Goal: Task Accomplishment & Management: Complete application form

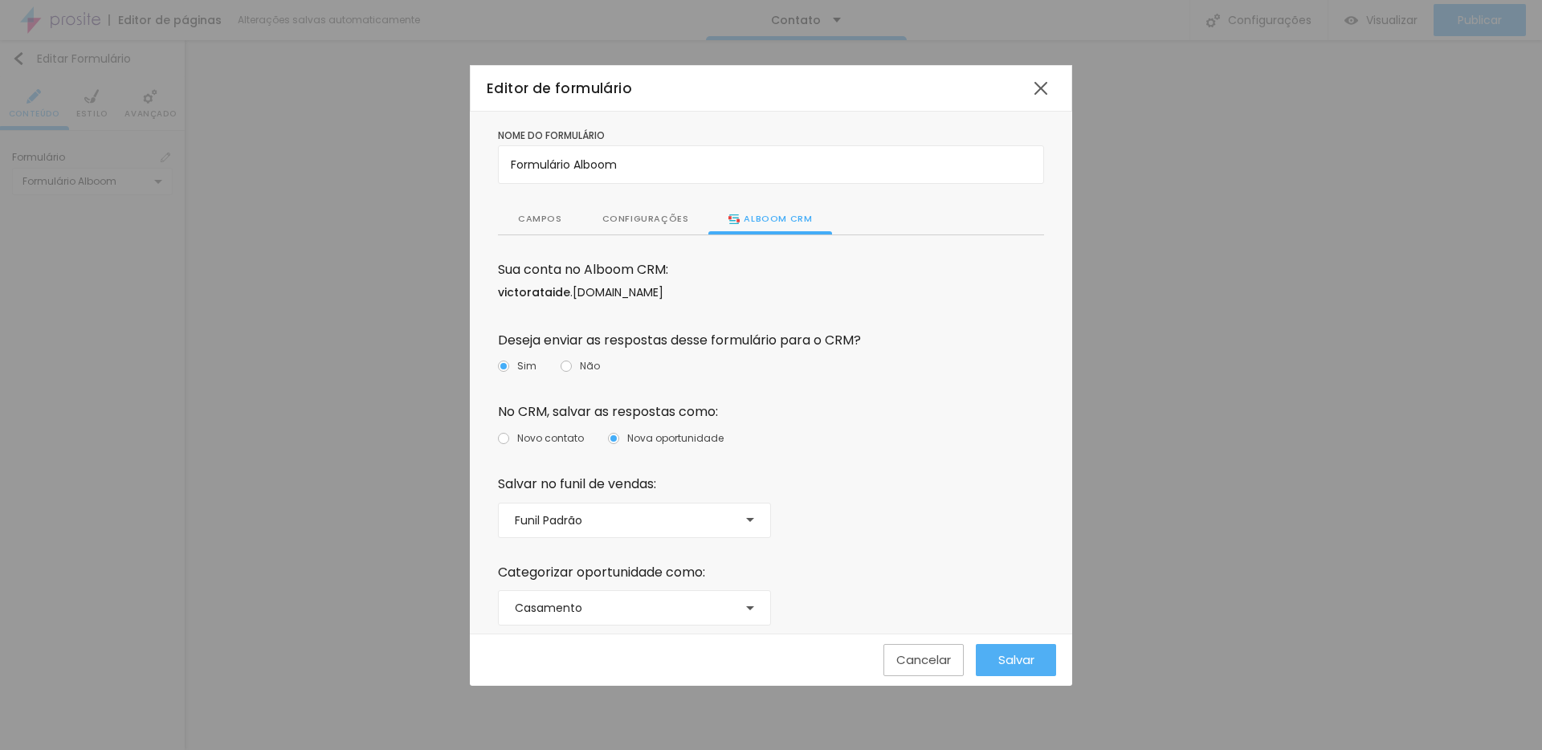
scroll to position [10, 0]
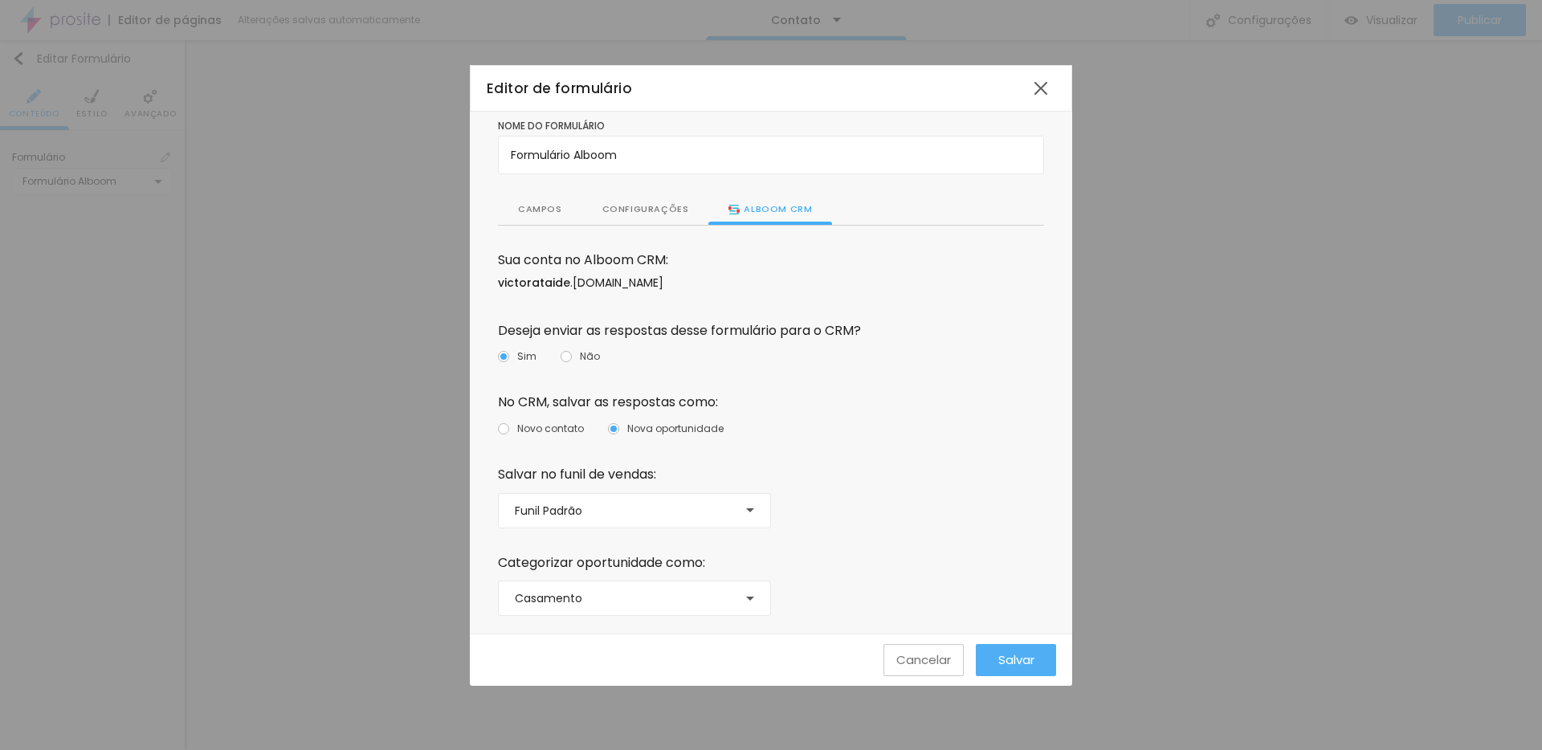
click at [930, 660] on div "Cancelar" at bounding box center [923, 660] width 55 height 14
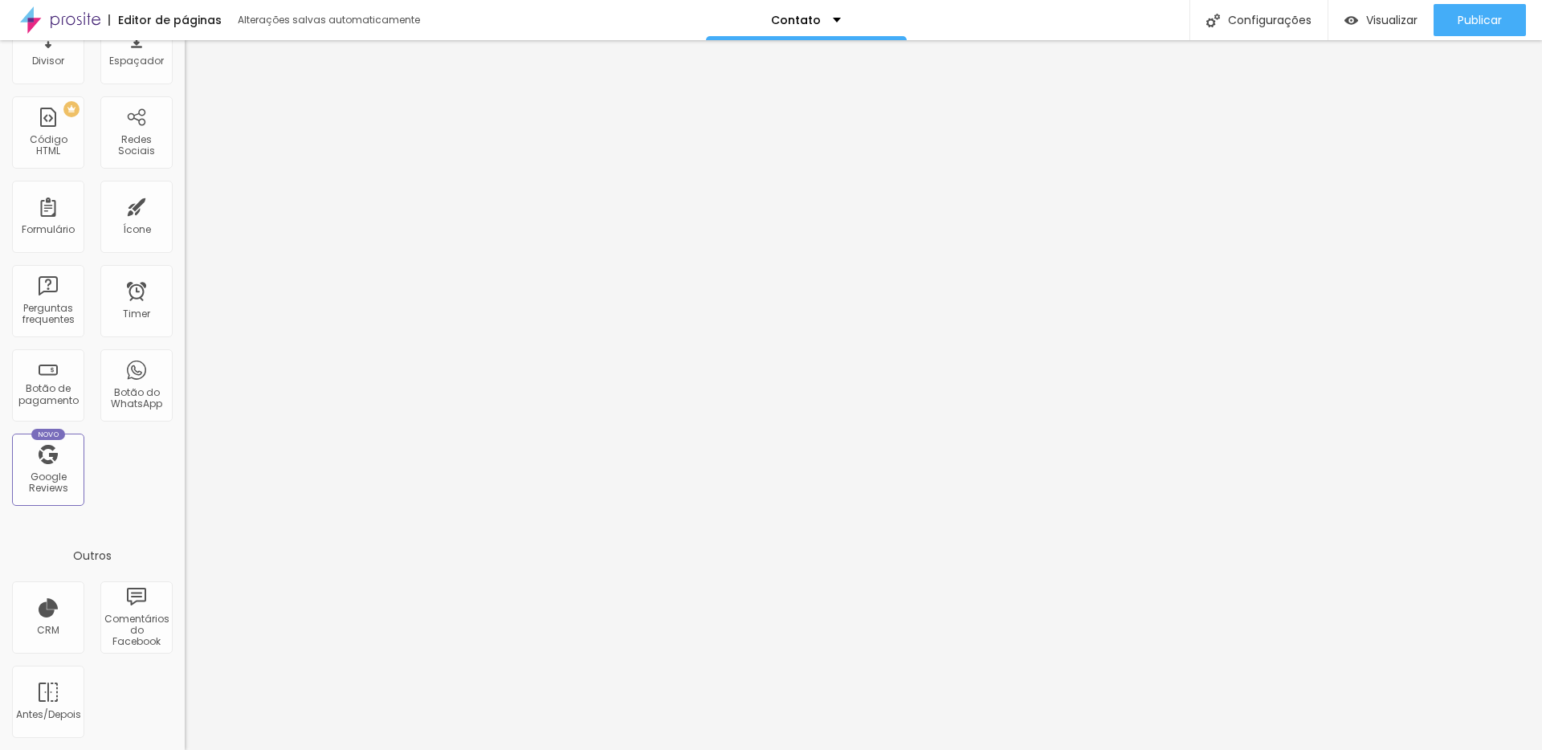
scroll to position [226, 0]
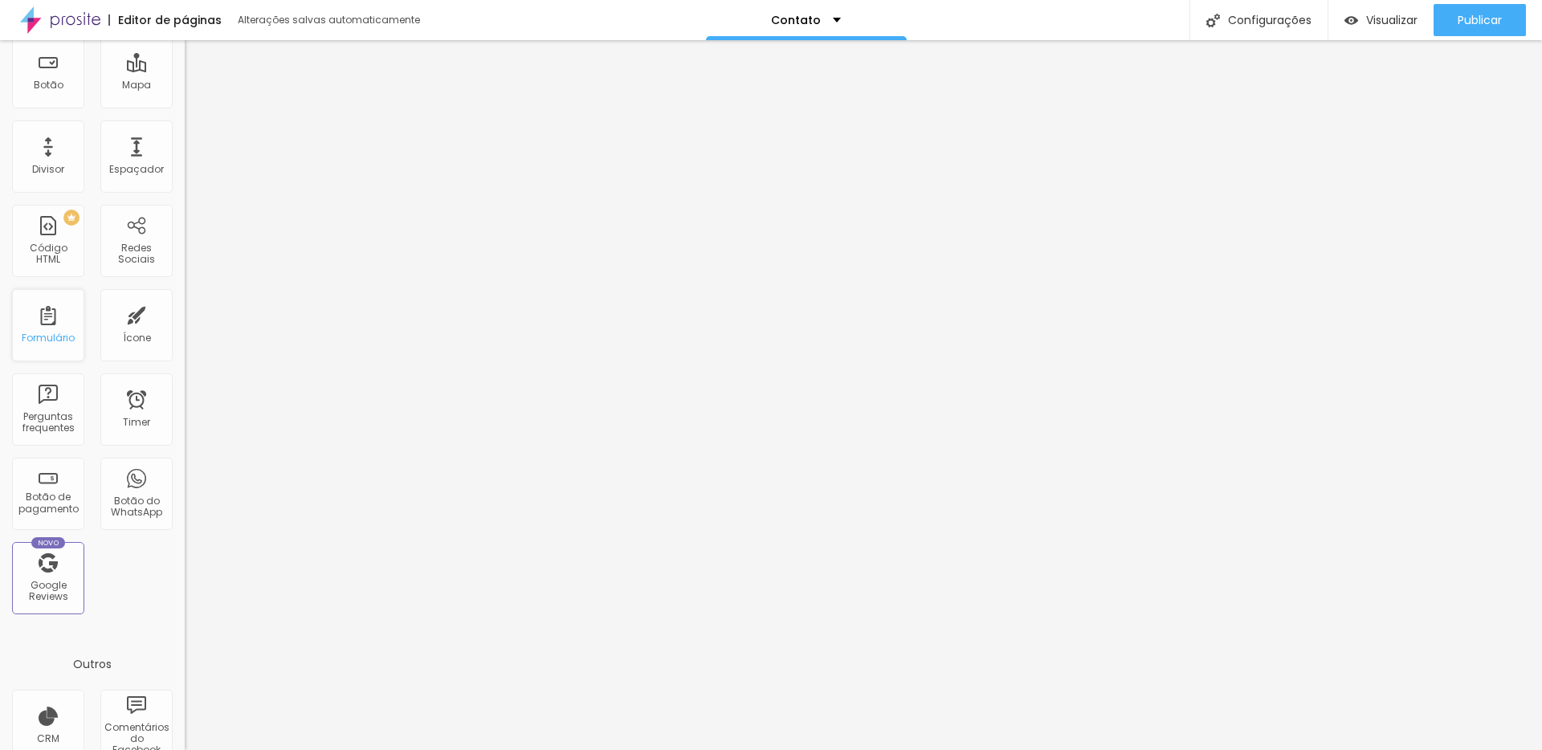
click at [40, 328] on div "Formulário" at bounding box center [48, 325] width 72 height 72
click at [44, 328] on div "Formulário" at bounding box center [48, 325] width 72 height 72
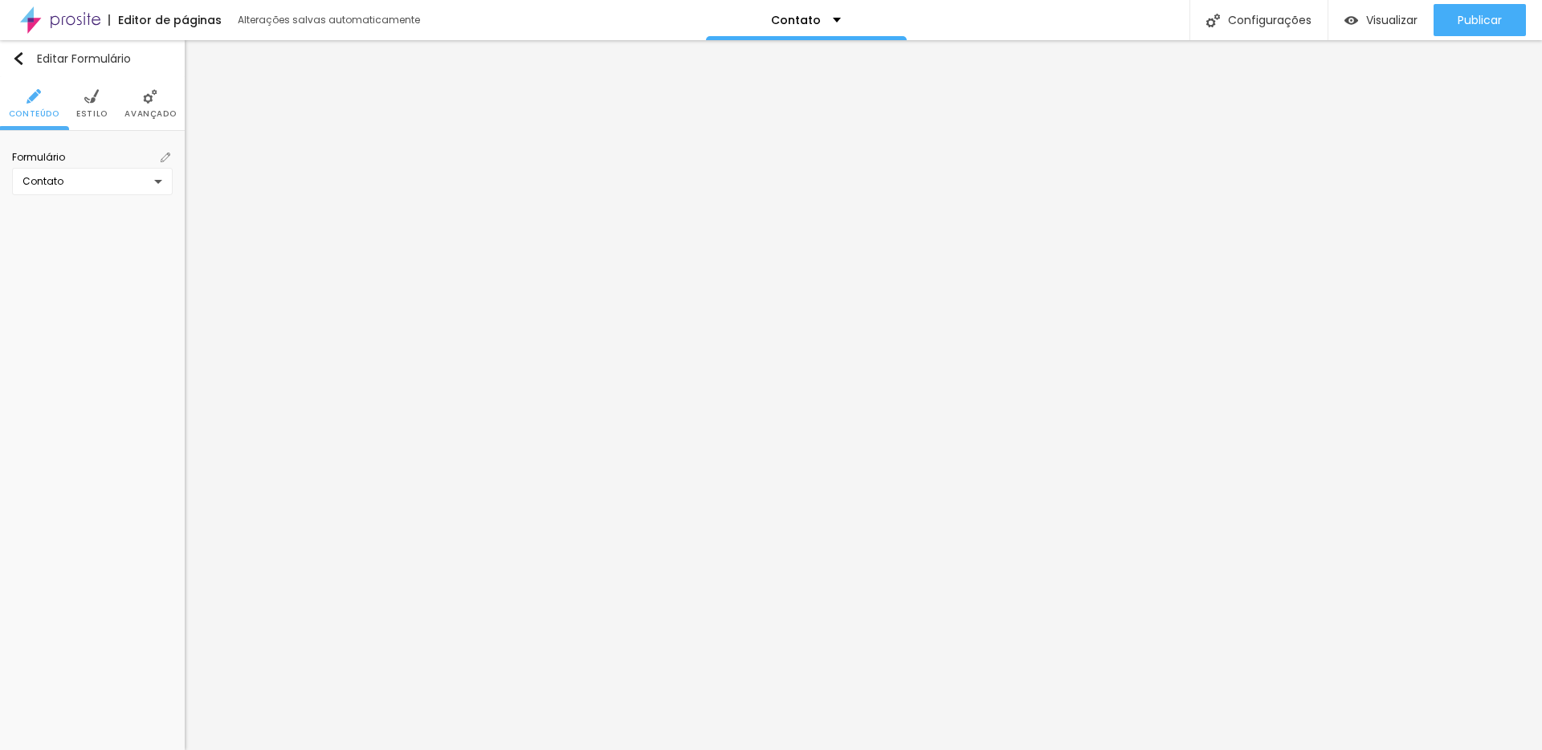
scroll to position [0, 0]
click at [72, 182] on div "Contato" at bounding box center [88, 181] width 132 height 13
click at [170, 161] on div "Contato [PERSON_NAME] Contato Formulário Alboom Criar novo formulário" at bounding box center [771, 375] width 1542 height 750
click at [167, 156] on img at bounding box center [166, 158] width 10 height 10
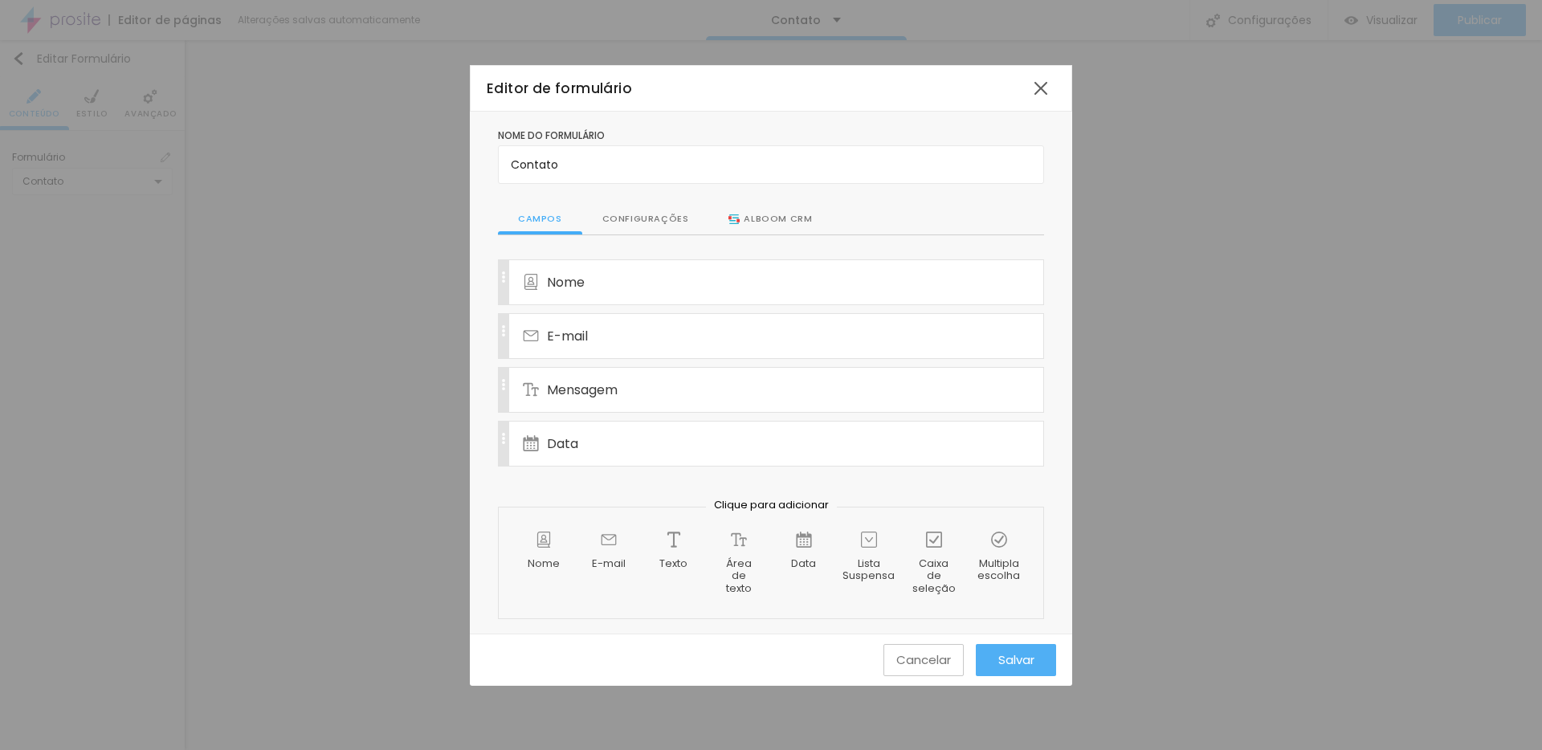
click at [916, 648] on div "Cancelar" at bounding box center [924, 660] width 31 height 31
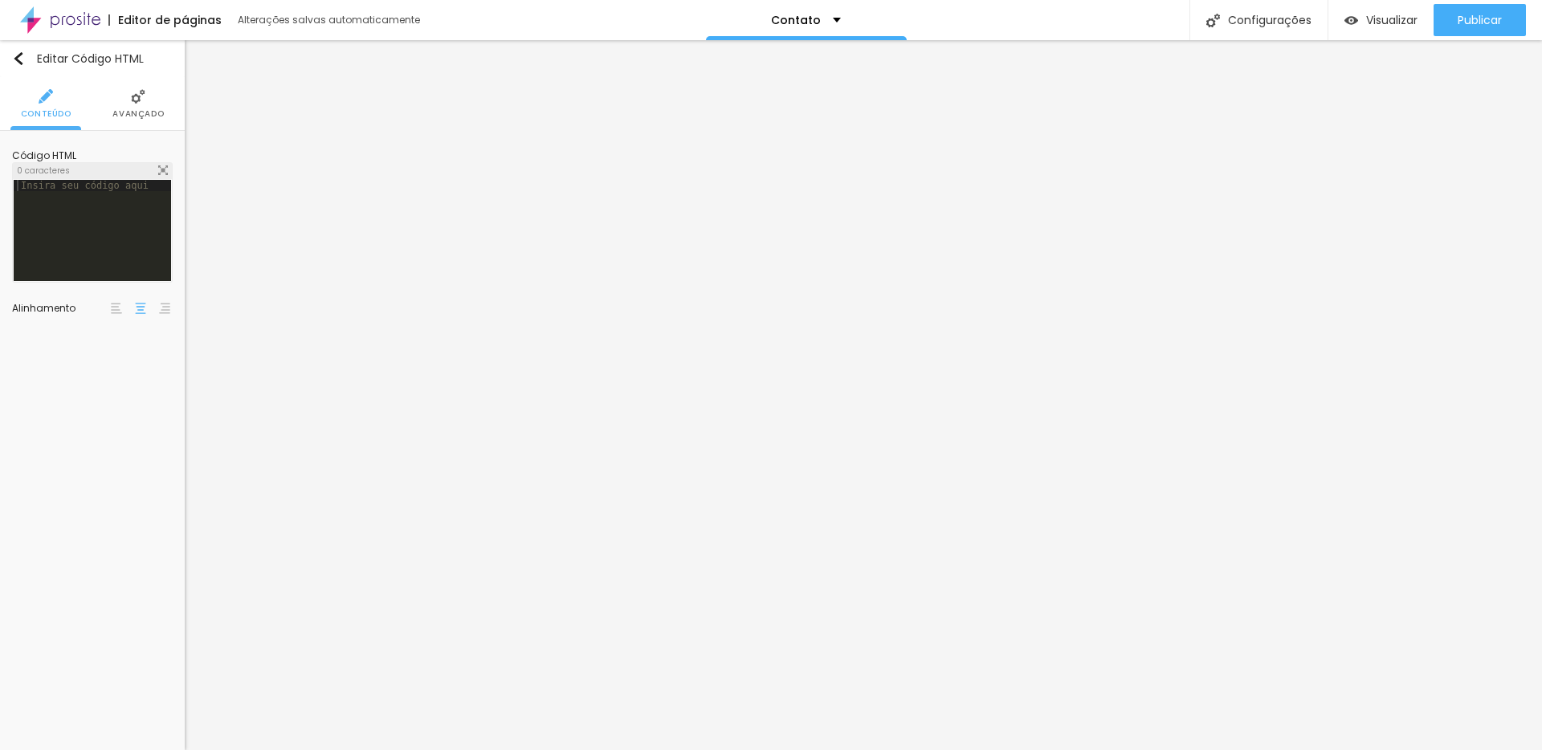
click at [75, 222] on div at bounding box center [92, 242] width 157 height 125
click at [93, 386] on div "Editar Código HTML Conteúdo Avançado Código HTML 52 caracteres 1 [URL][DOMAIN_N…" at bounding box center [92, 395] width 185 height 710
click at [129, 112] on span "Avançado" at bounding box center [137, 114] width 51 height 8
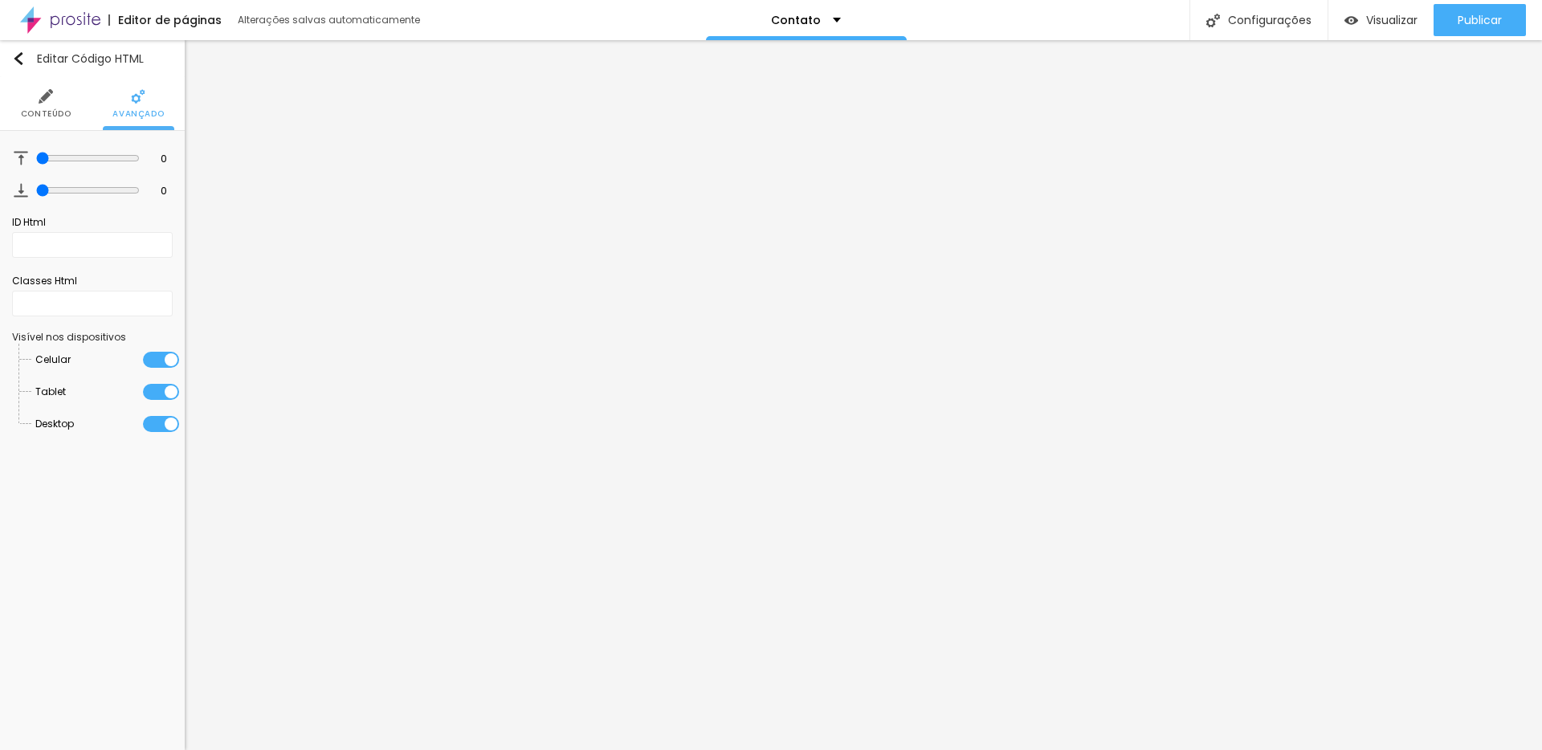
click at [47, 105] on li "Conteúdo" at bounding box center [46, 103] width 51 height 53
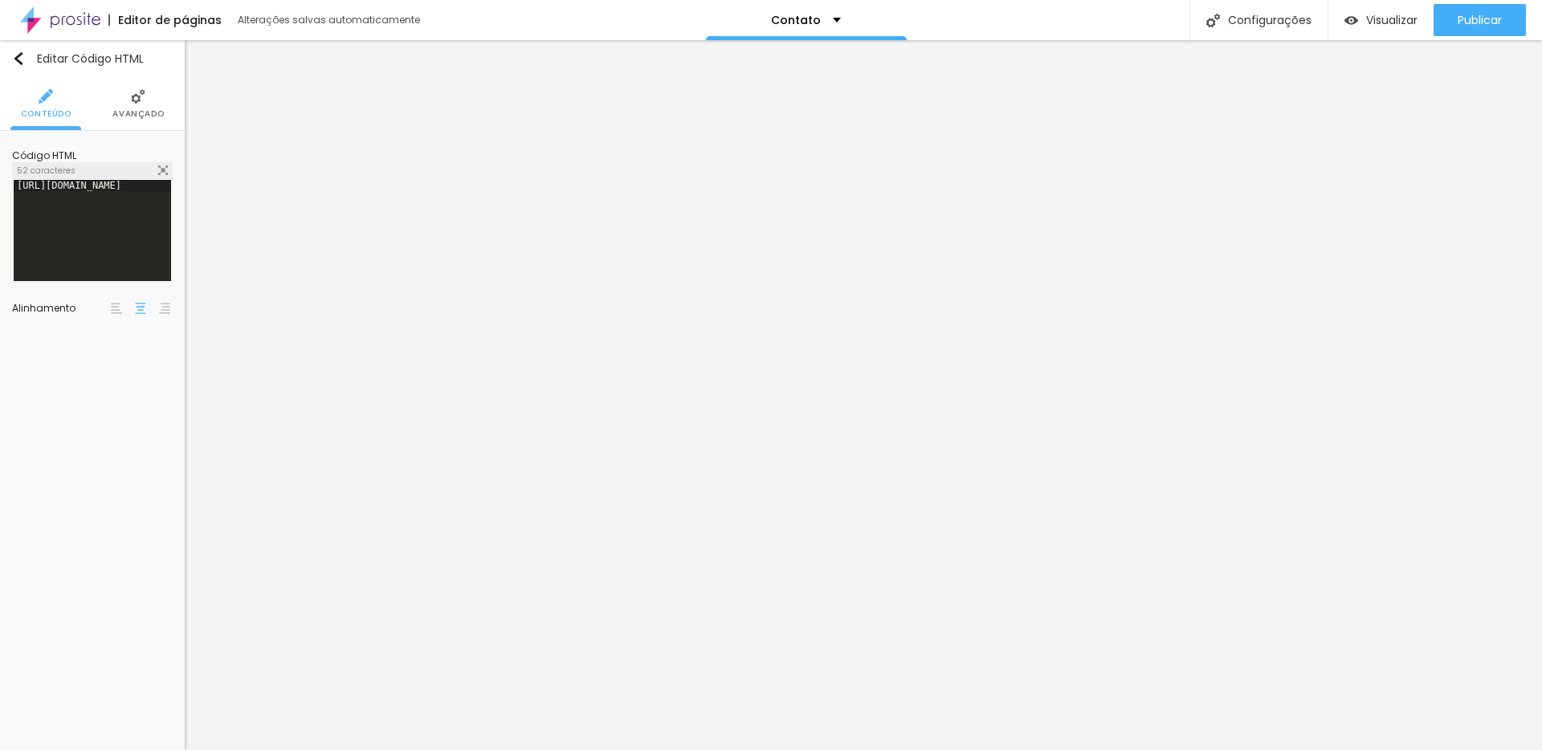
click at [82, 471] on div "Editar Código HTML Conteúdo Avançado Código HTML 52 caracteres [URL][DOMAIN_NAM…" at bounding box center [92, 395] width 185 height 710
click at [89, 231] on div "[URL][DOMAIN_NAME]" at bounding box center [168, 242] width 308 height 125
drag, startPoint x: 100, startPoint y: 189, endPoint x: 10, endPoint y: 147, distance: 99.9
click at [10, 147] on div "Código HTML 52 caracteres 1 [URL][DOMAIN_NAME] XXXXXXXXXXXXXXXXXXXXXXXXXXXXXXXX…" at bounding box center [92, 234] width 185 height 207
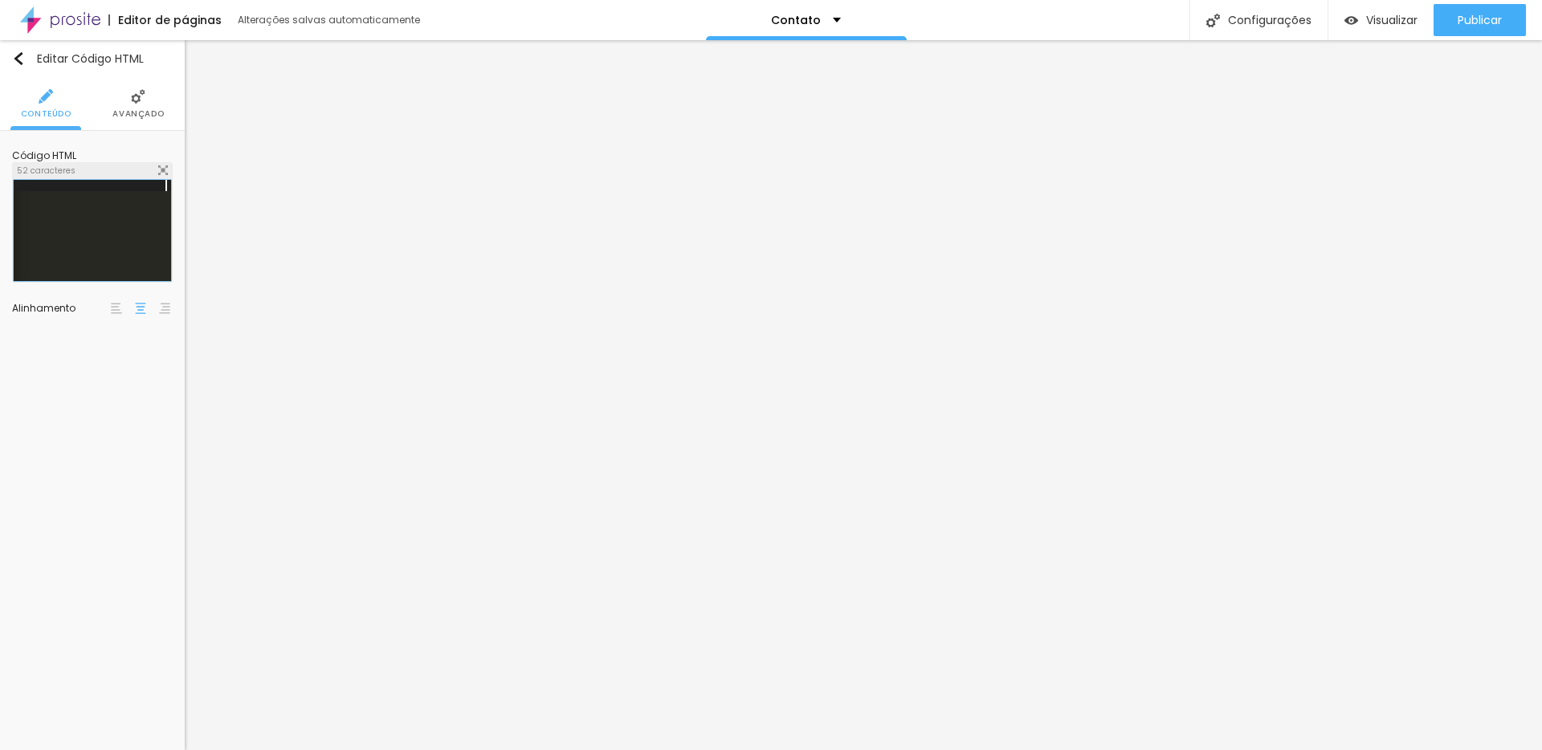
scroll to position [0, 151]
click at [103, 210] on div "[URL][DOMAIN_NAME]" at bounding box center [17, 242] width 308 height 125
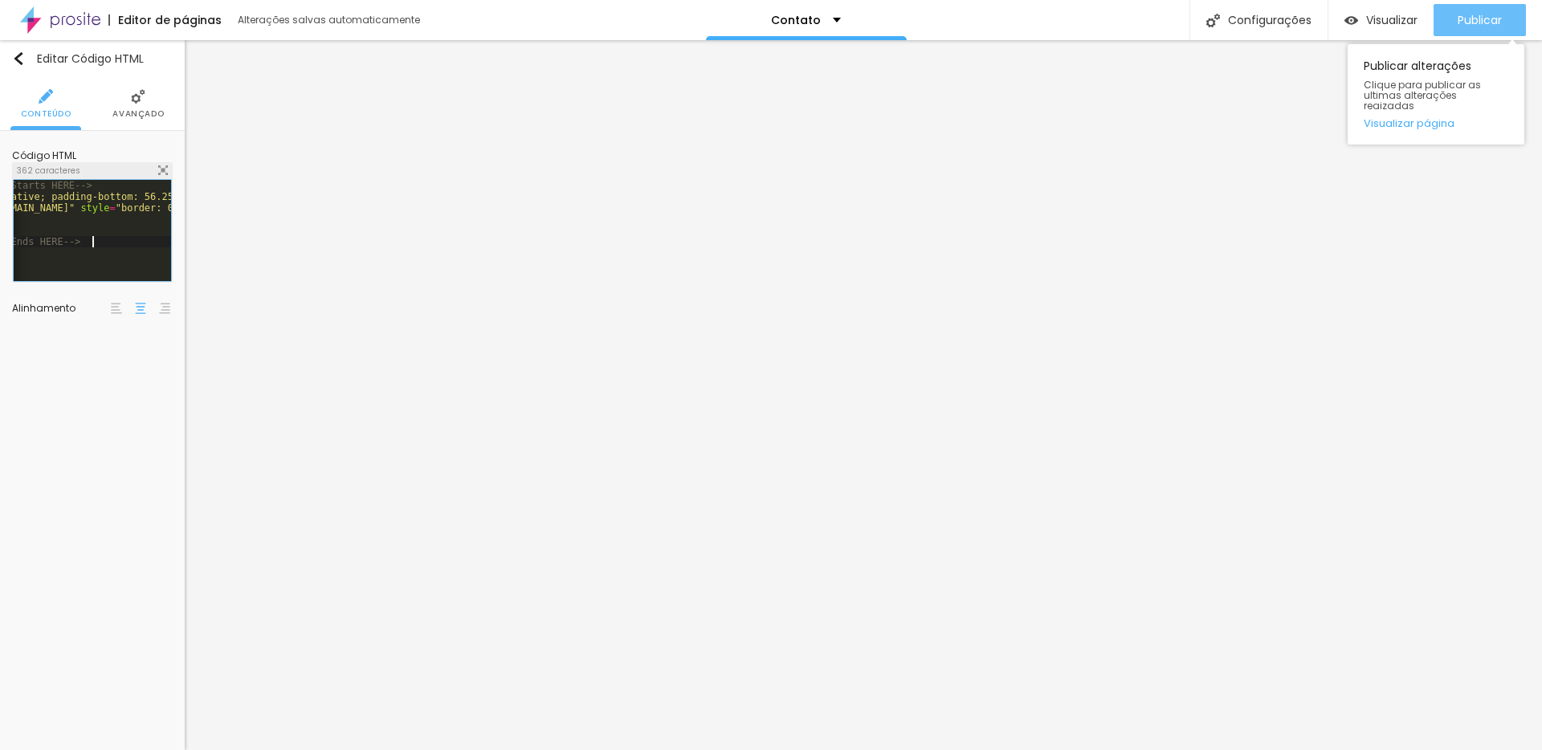
click at [1467, 21] on span "Publicar" at bounding box center [1480, 20] width 44 height 13
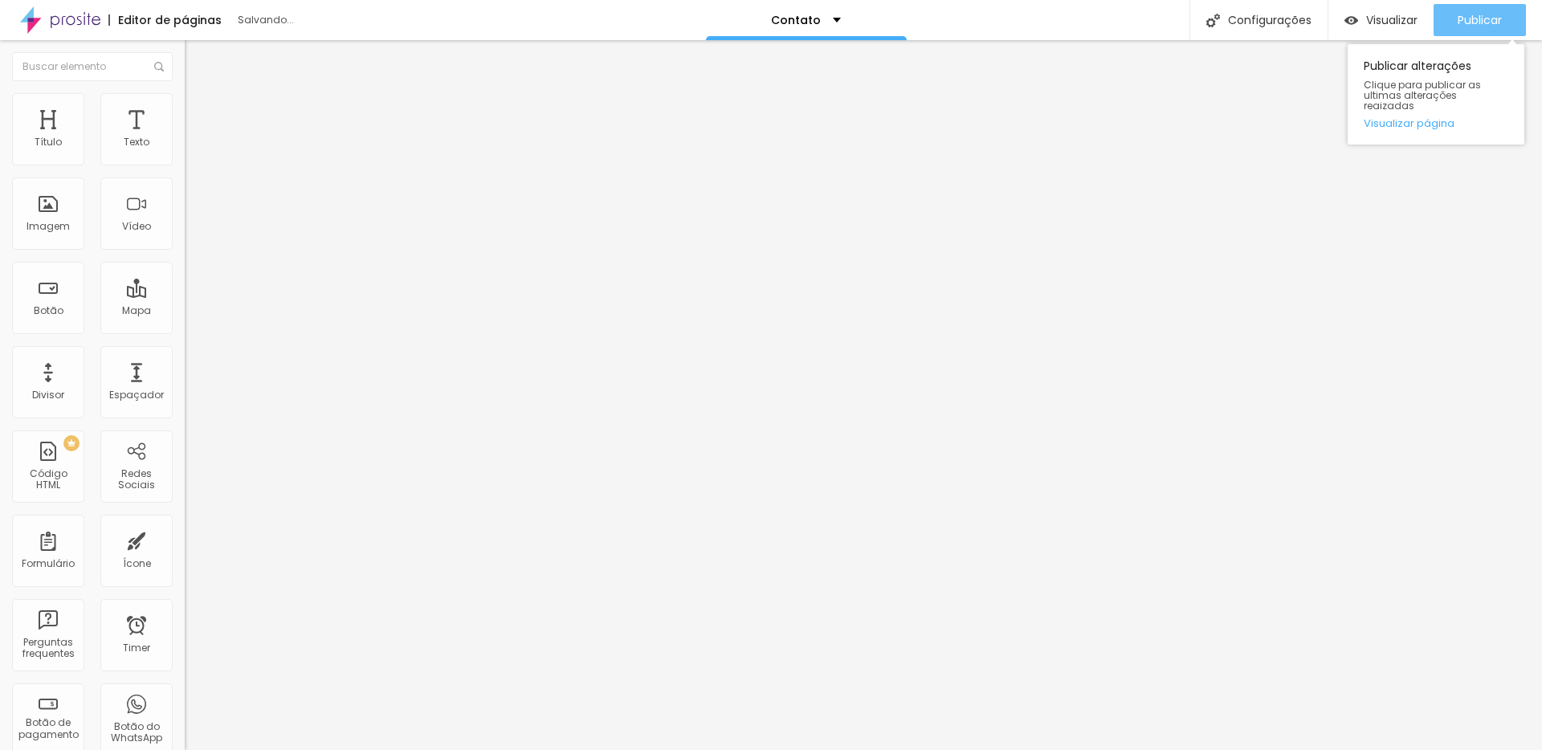
click at [1482, 18] on span "Publicar" at bounding box center [1480, 20] width 44 height 13
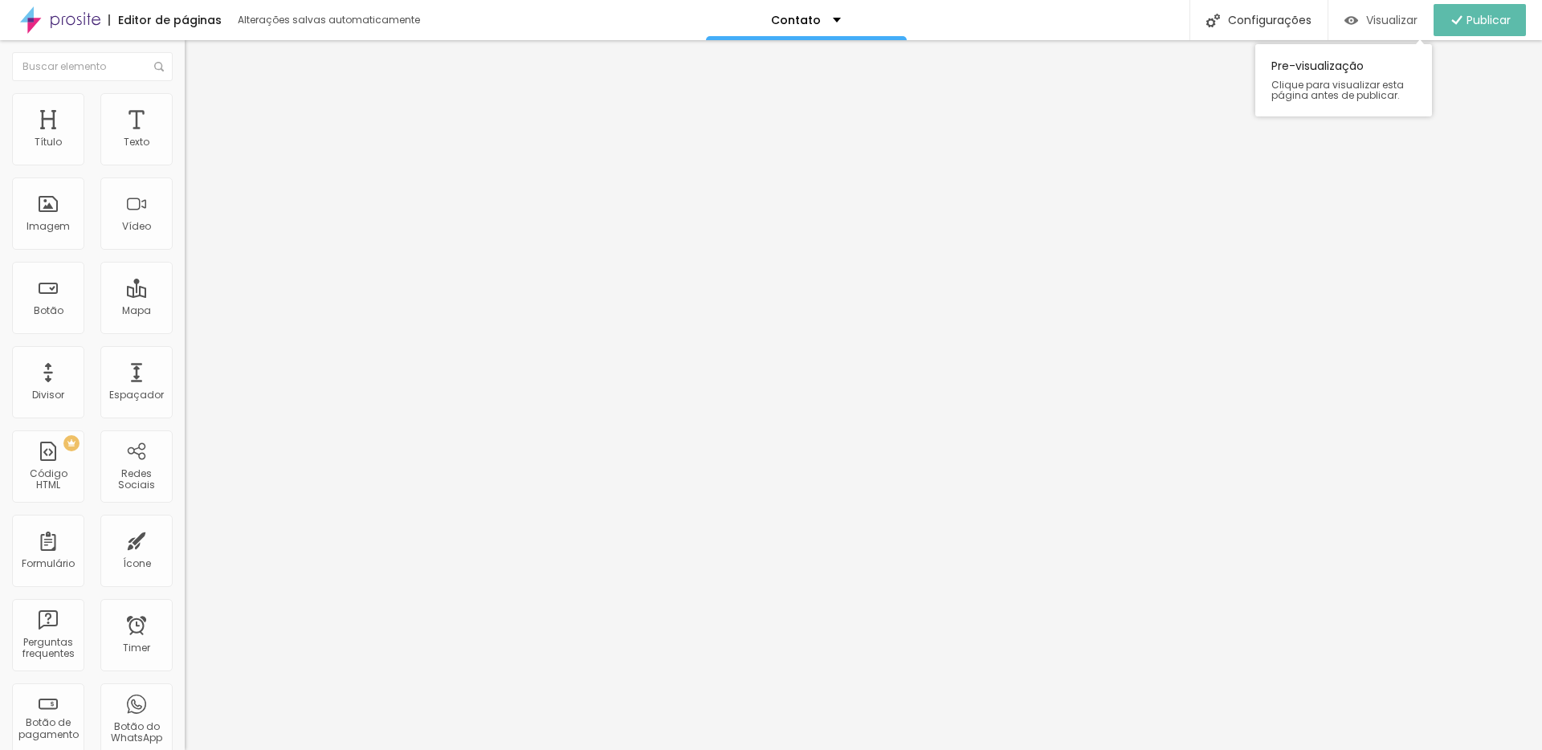
click at [1375, 22] on span "Visualizar" at bounding box center [1391, 20] width 51 height 13
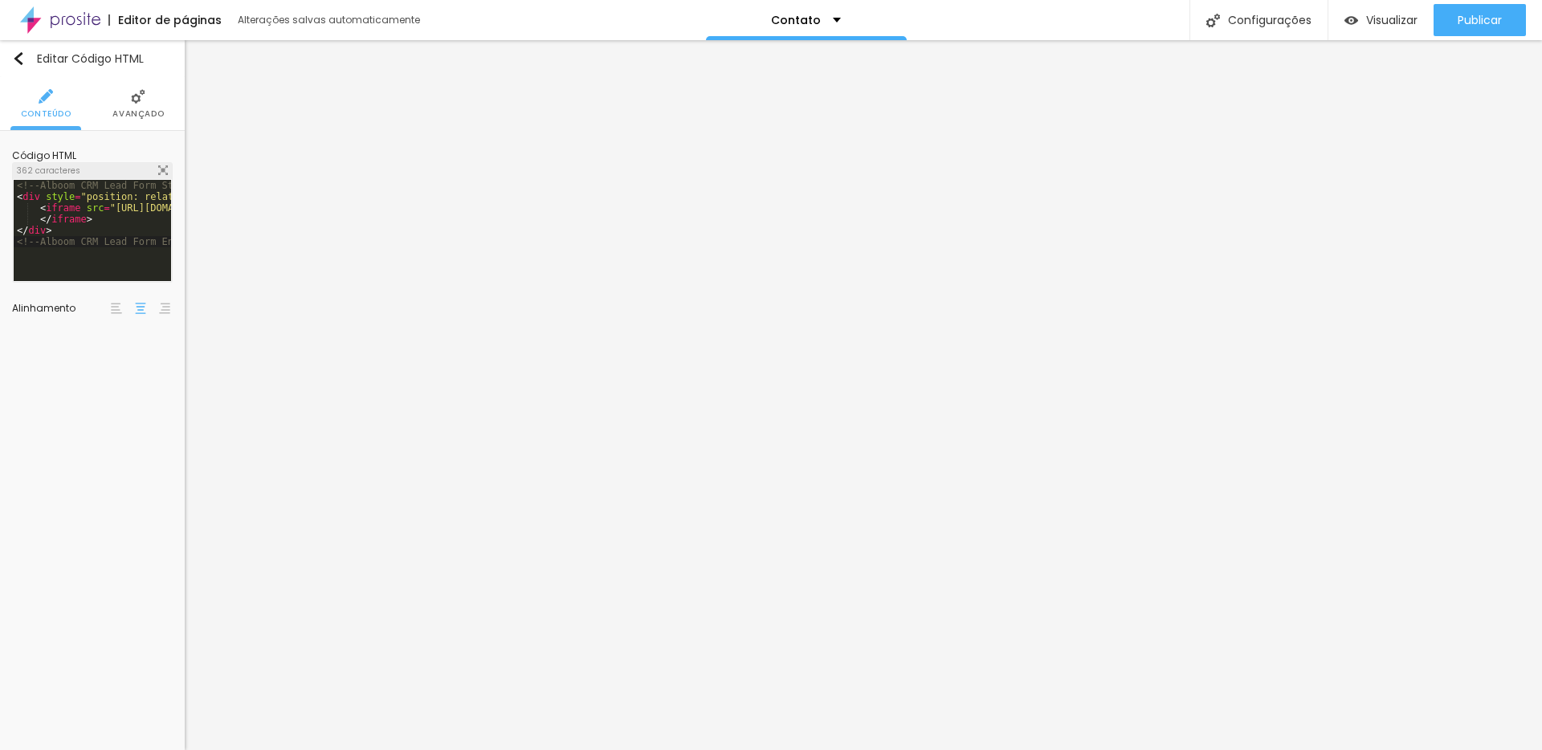
click at [140, 98] on img at bounding box center [138, 96] width 14 height 14
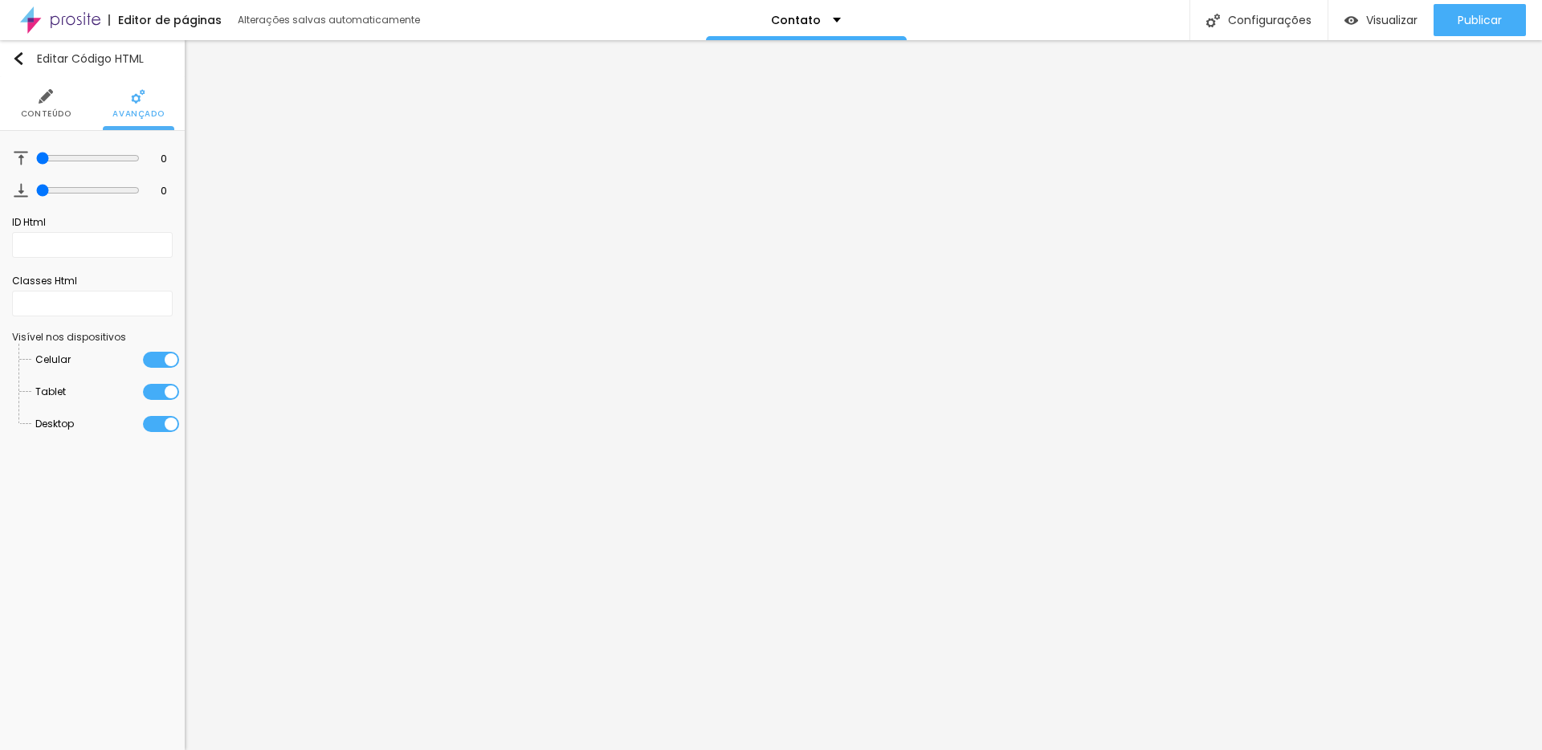
click at [39, 112] on span "Conteúdo" at bounding box center [46, 114] width 51 height 8
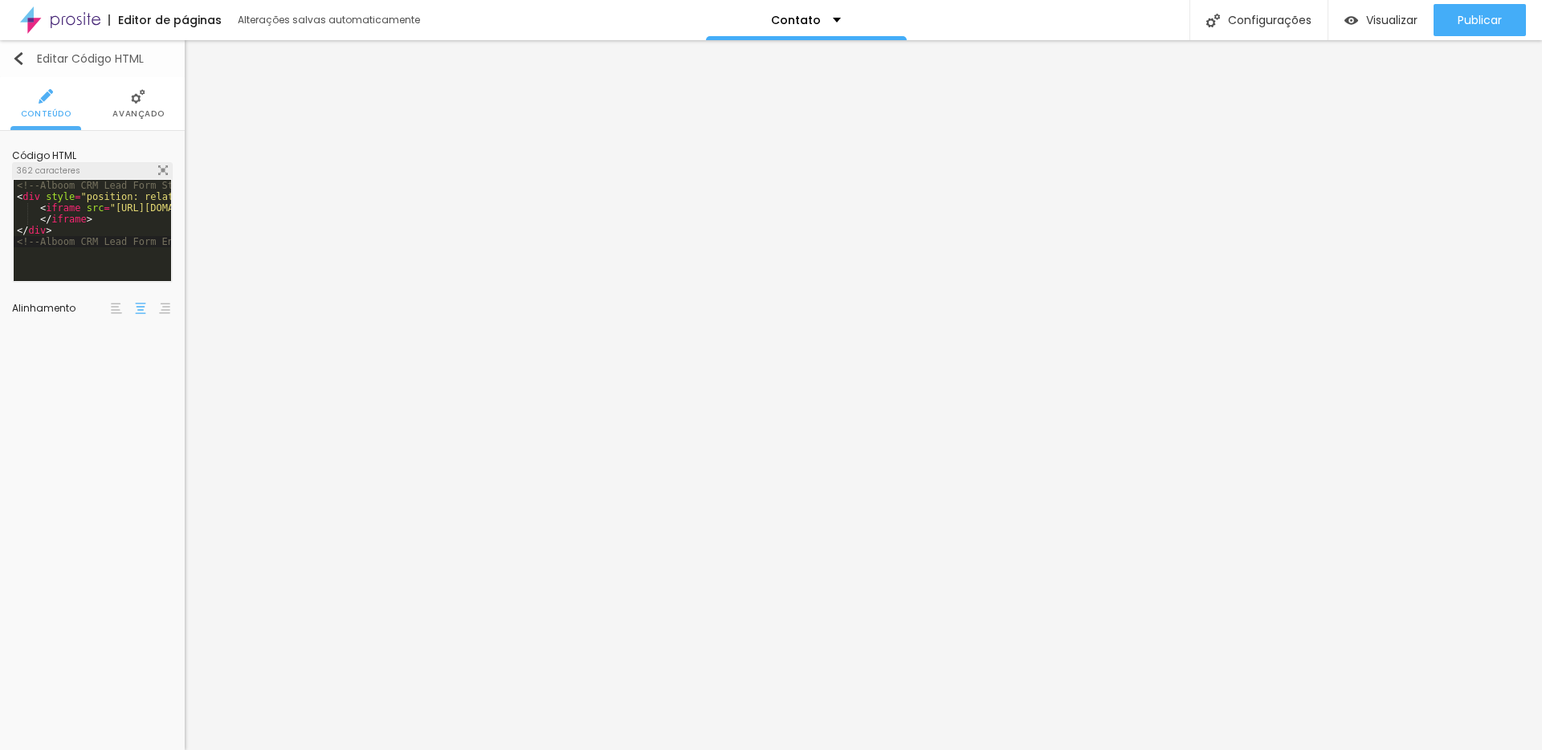
click at [18, 54] on img "button" at bounding box center [18, 58] width 13 height 13
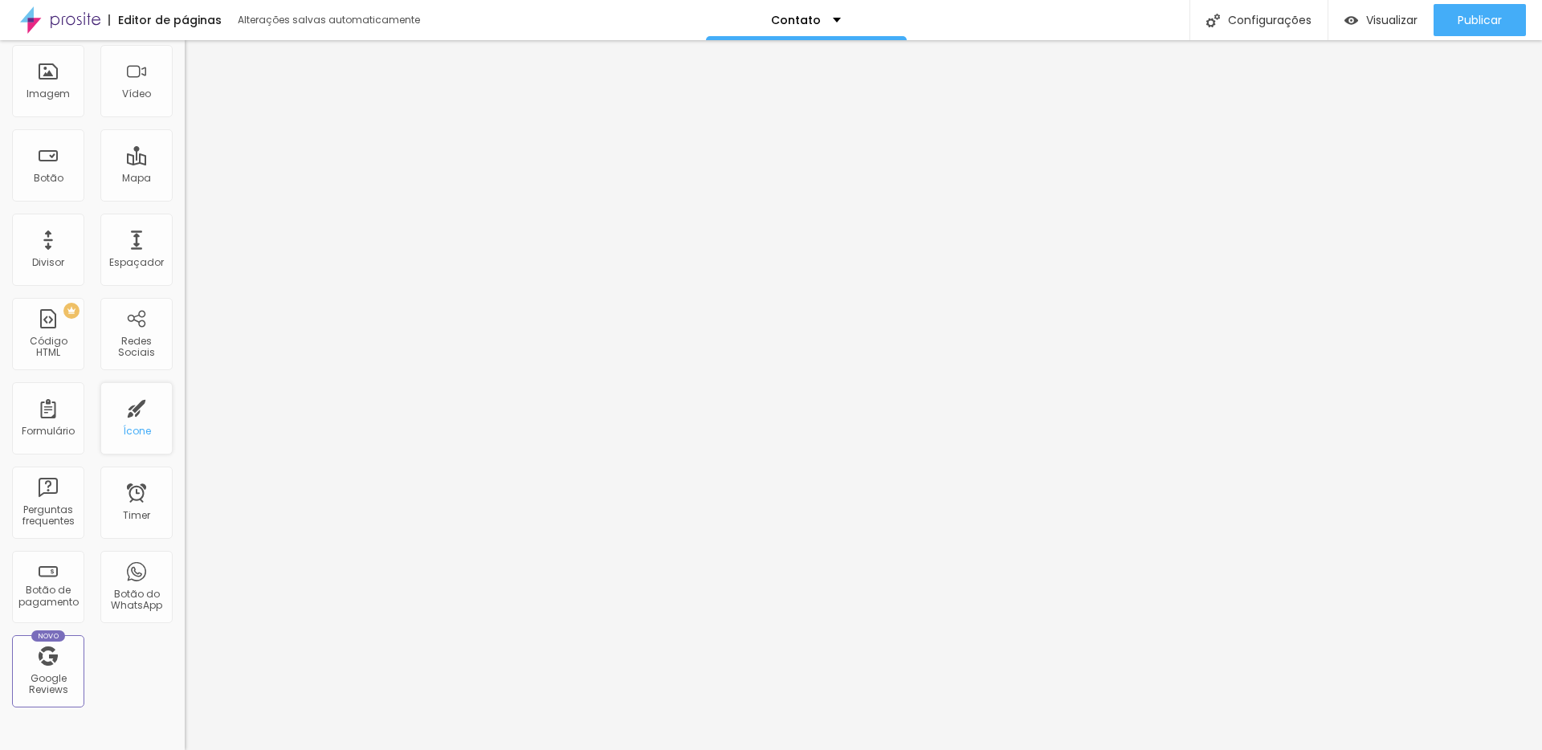
scroll to position [133, 0]
click at [62, 419] on div "Formulário" at bounding box center [48, 418] width 72 height 72
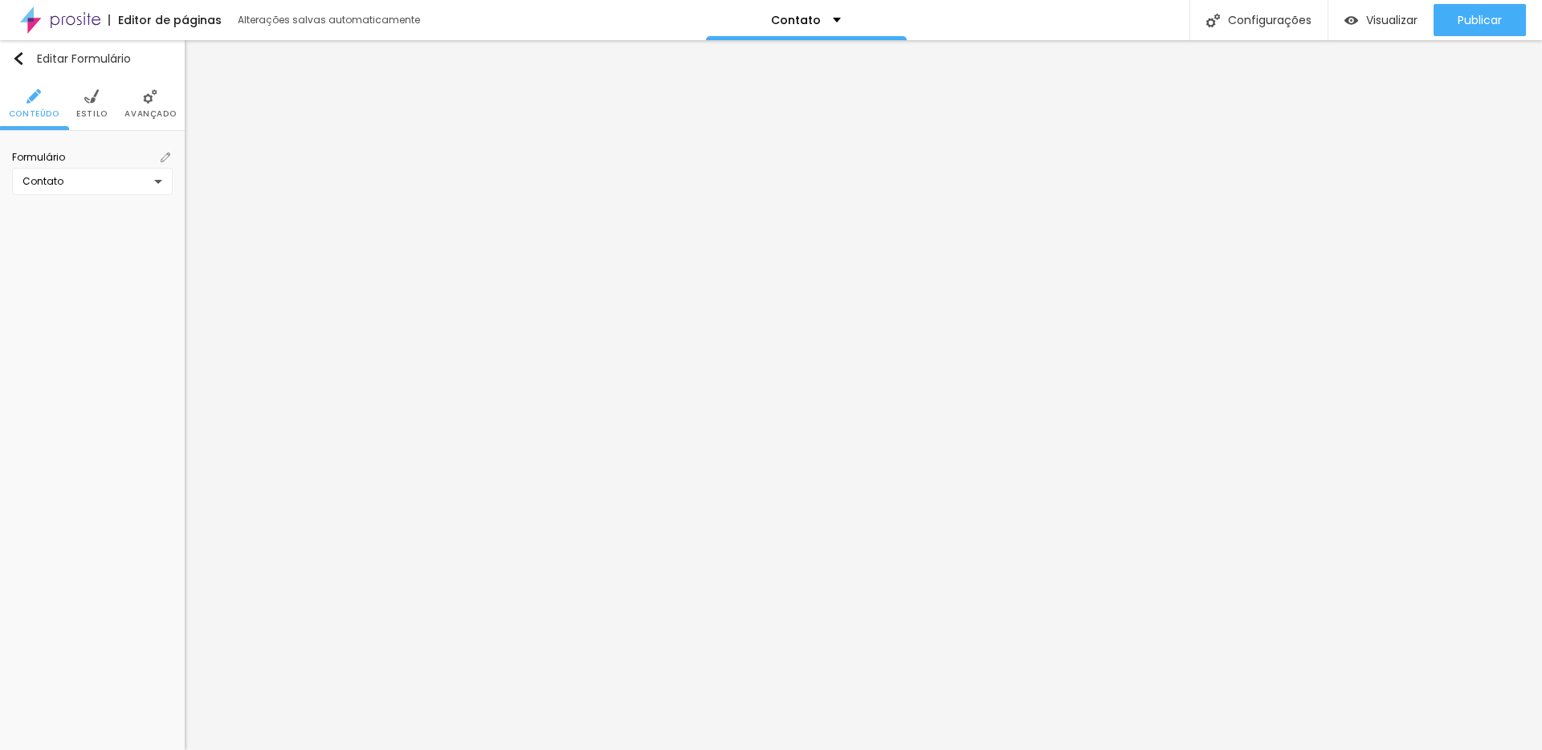
click at [110, 177] on div "Contato" at bounding box center [88, 181] width 132 height 13
click at [70, 179] on div "Contato" at bounding box center [92, 181] width 161 height 27
click at [96, 333] on div "Criar novo formulário" at bounding box center [92, 335] width 153 height 27
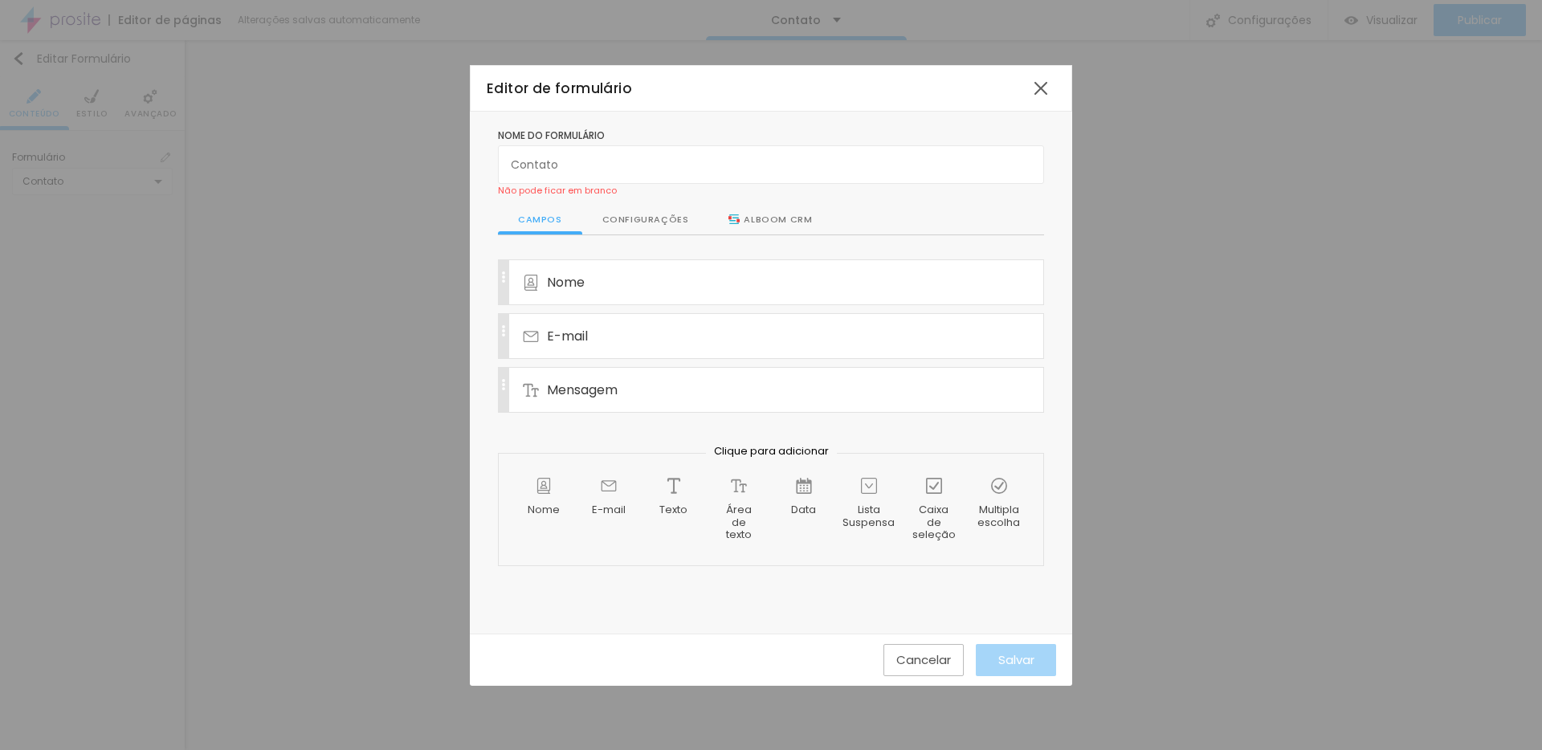
click at [627, 218] on div "Configurações" at bounding box center [645, 220] width 127 height 31
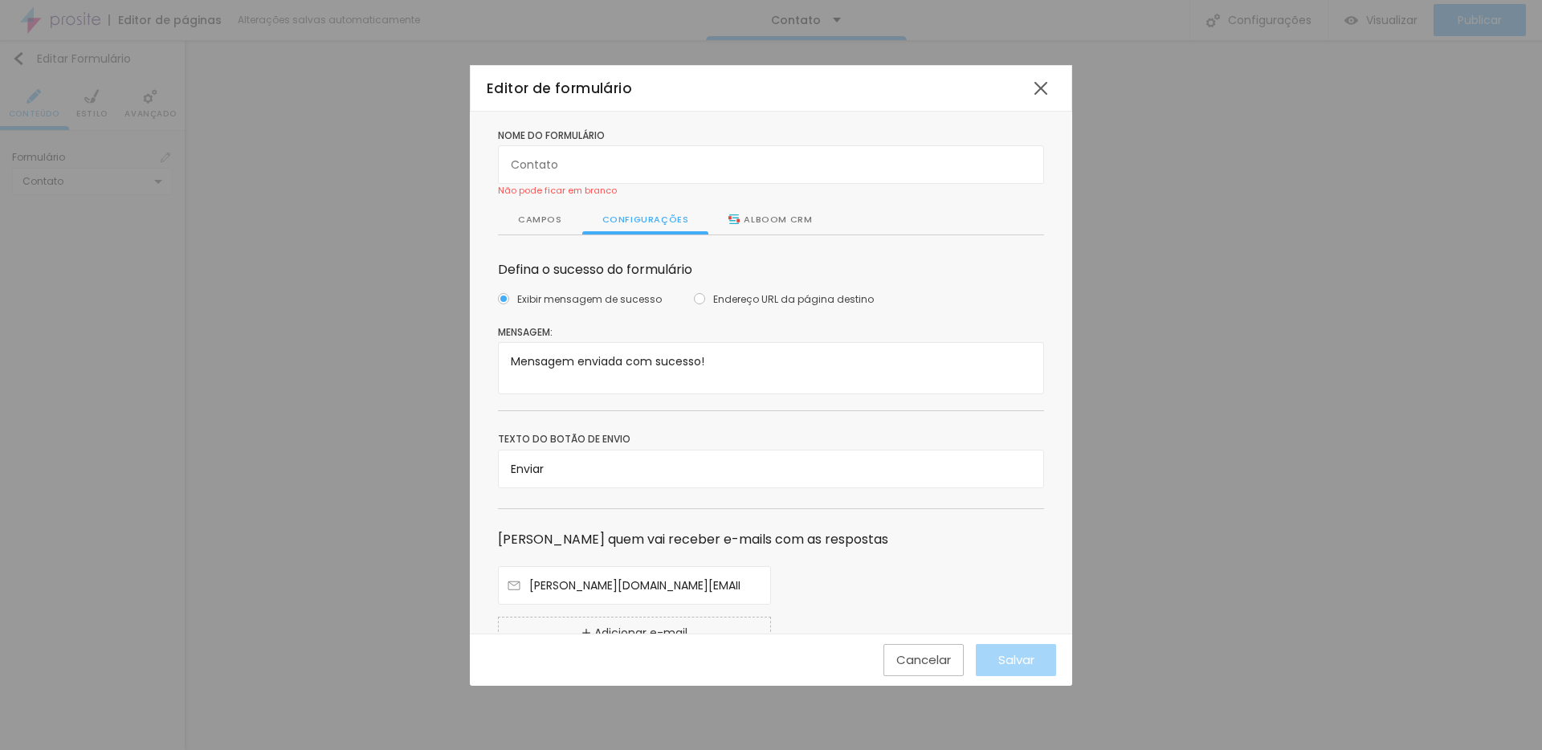
click at [748, 223] on div "Alboom CRM" at bounding box center [771, 220] width 84 height 14
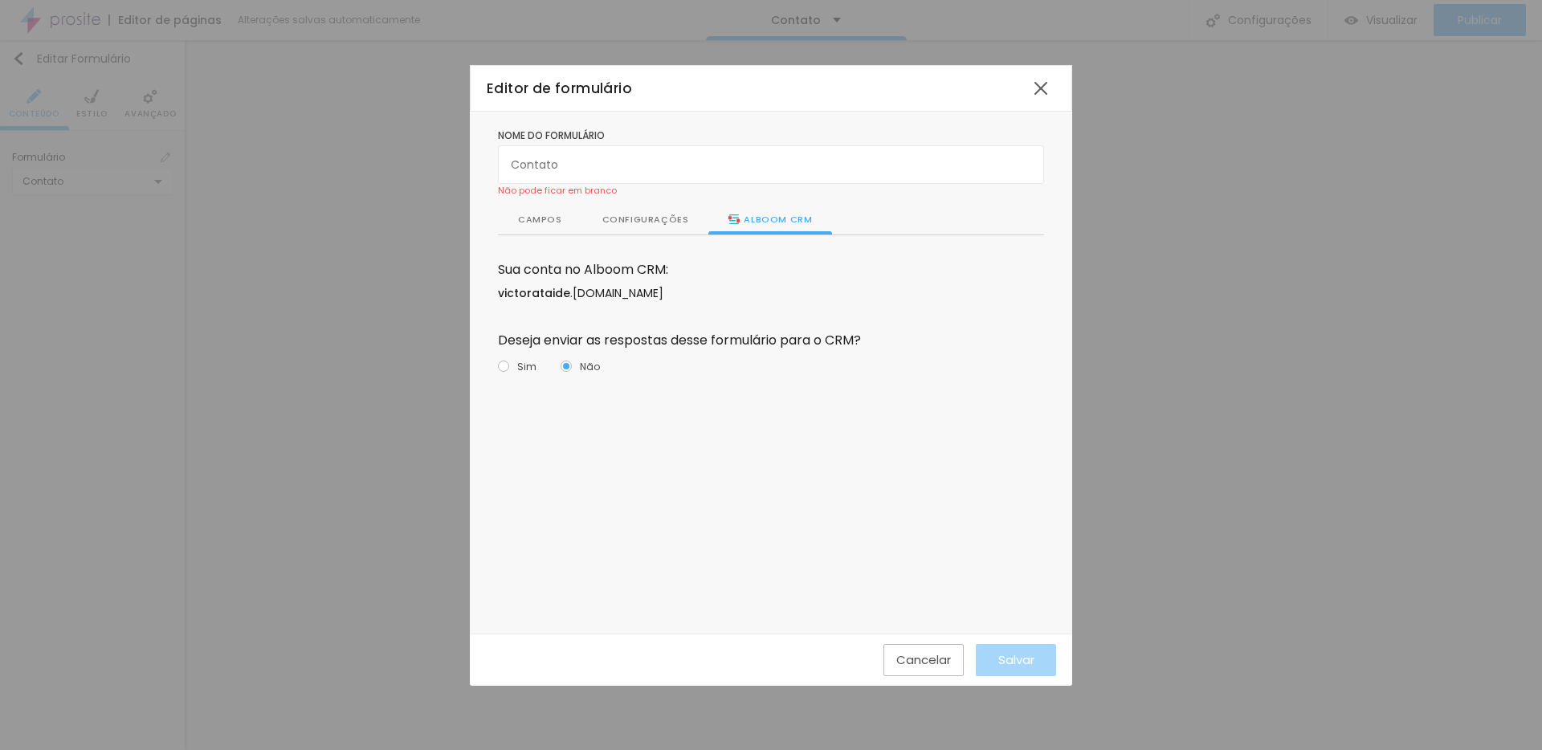
click at [519, 362] on span "Sim" at bounding box center [526, 366] width 19 height 15
click at [509, 362] on input "Sim" at bounding box center [503, 366] width 11 height 11
radio input "true"
click at [633, 435] on span "Nova oportunidade" at bounding box center [675, 438] width 96 height 15
click at [619, 435] on input "Nova oportunidade" at bounding box center [613, 438] width 11 height 11
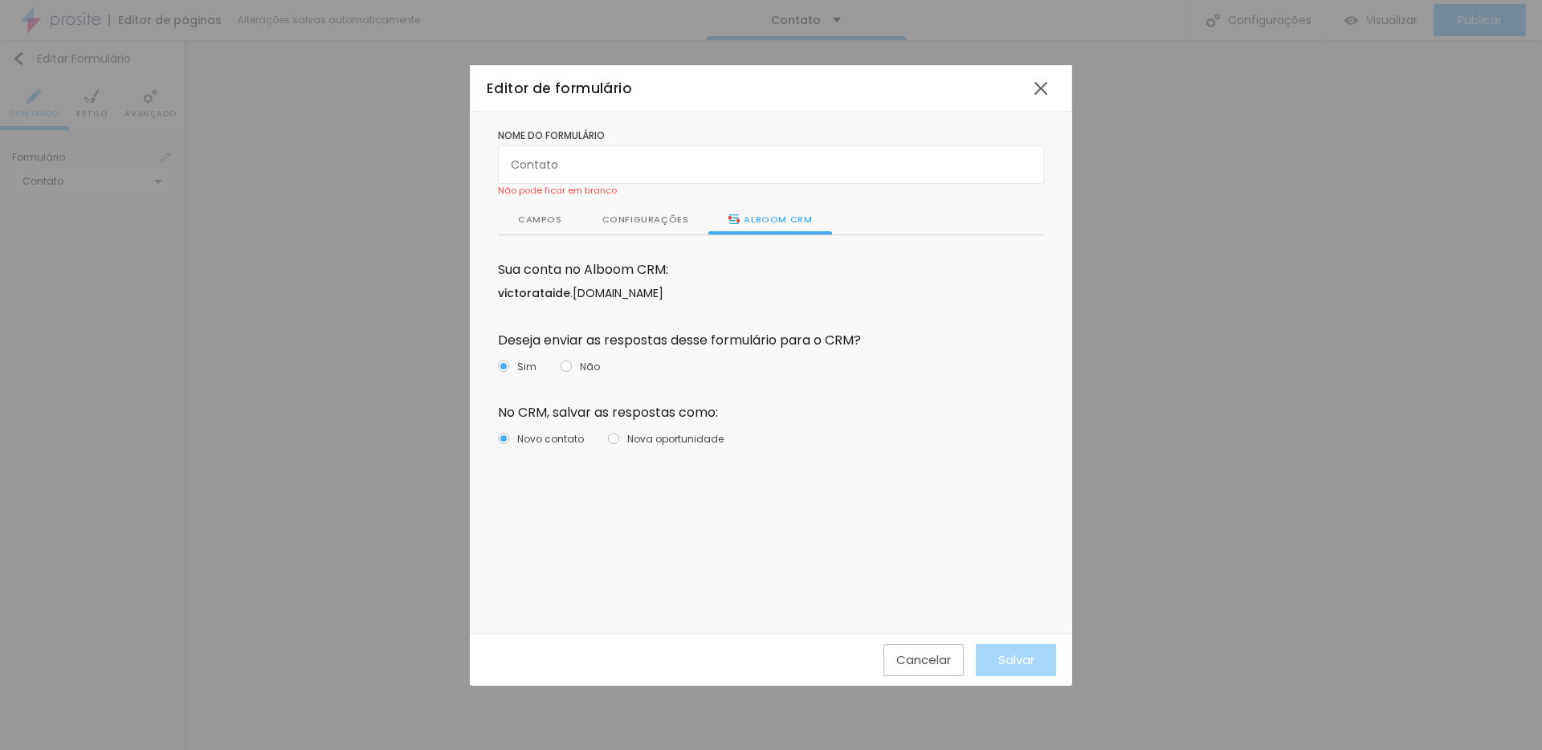
radio input "true"
click at [525, 220] on div "Campos" at bounding box center [540, 220] width 84 height 31
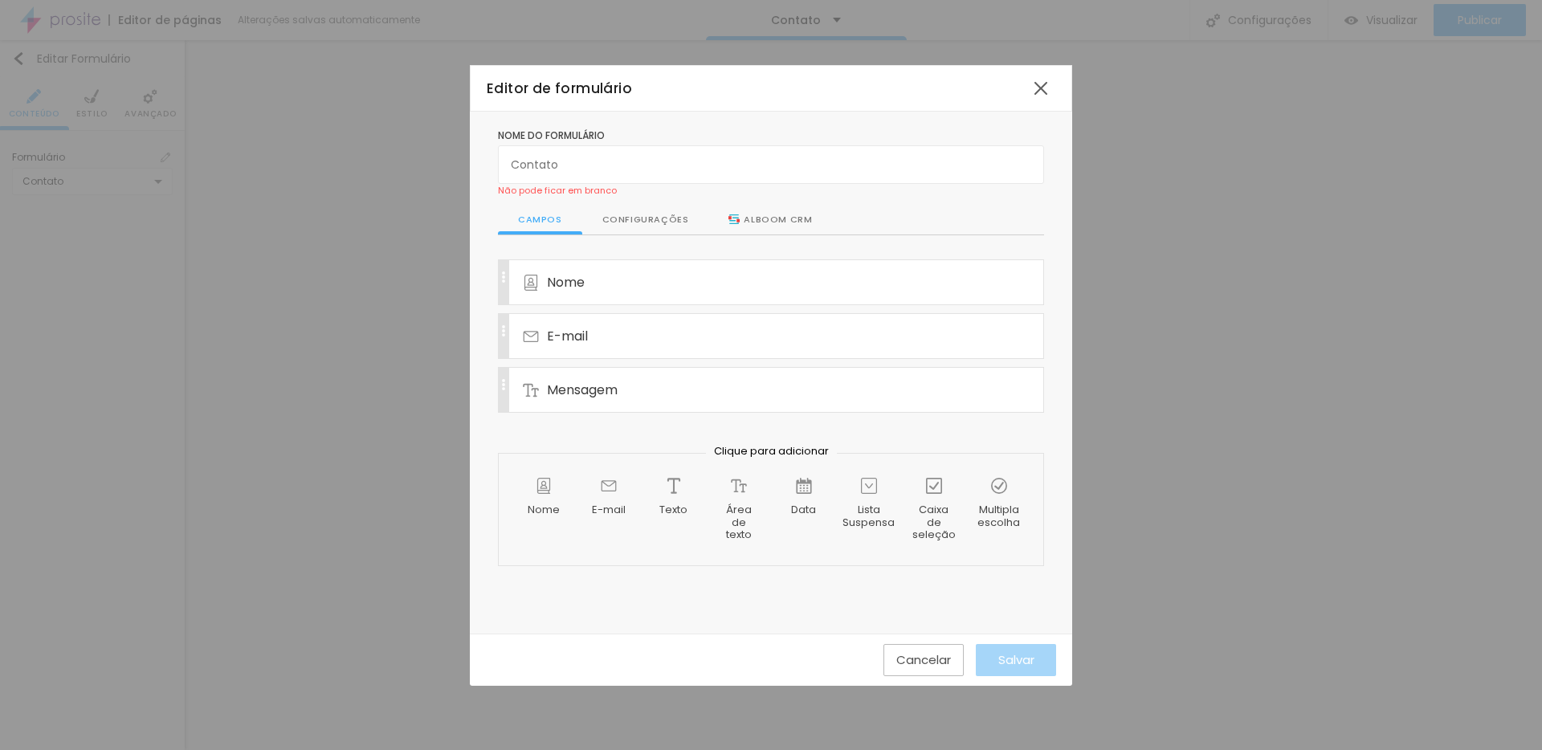
click at [645, 218] on div "Configurações" at bounding box center [645, 220] width 127 height 31
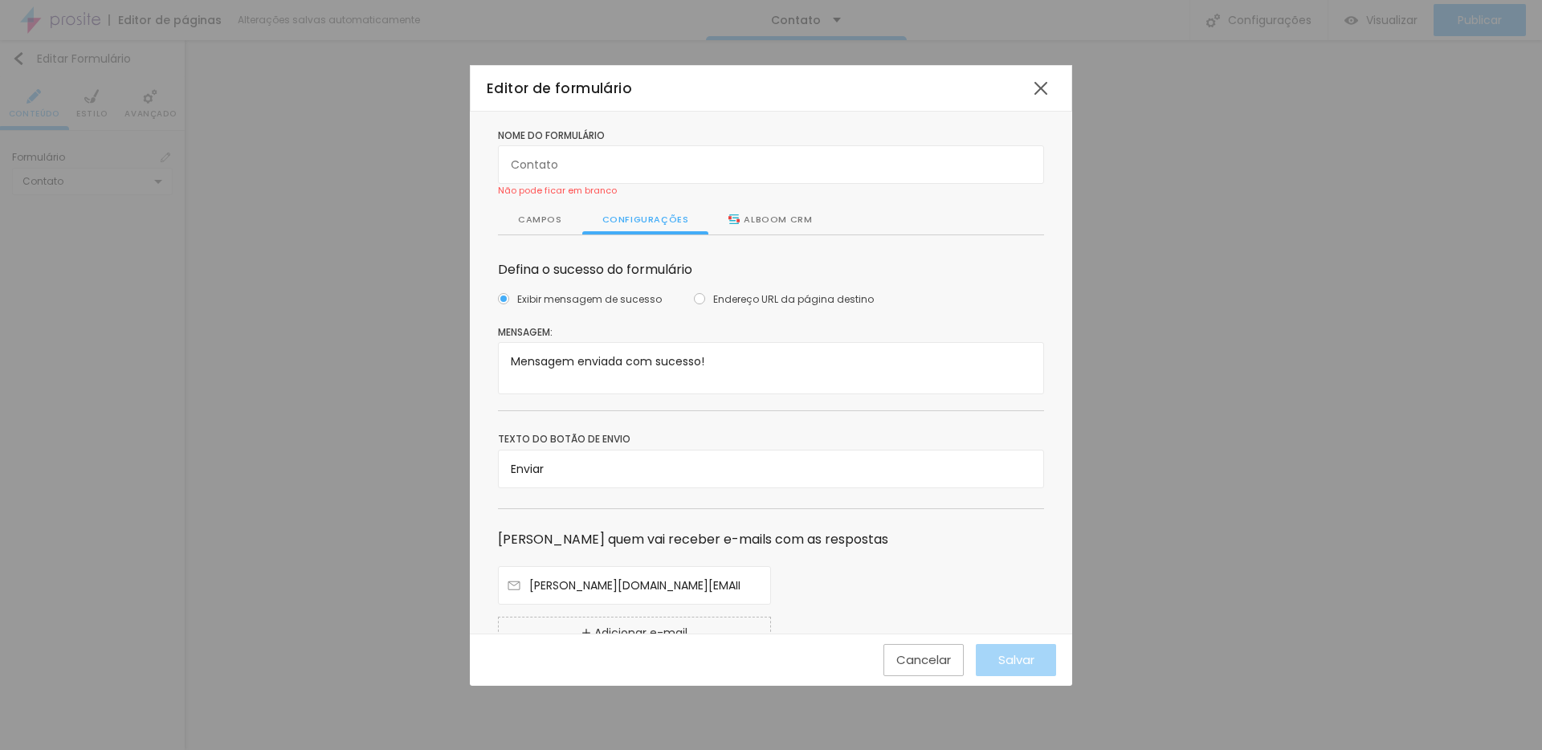
click at [532, 223] on div "Campos" at bounding box center [540, 220] width 84 height 31
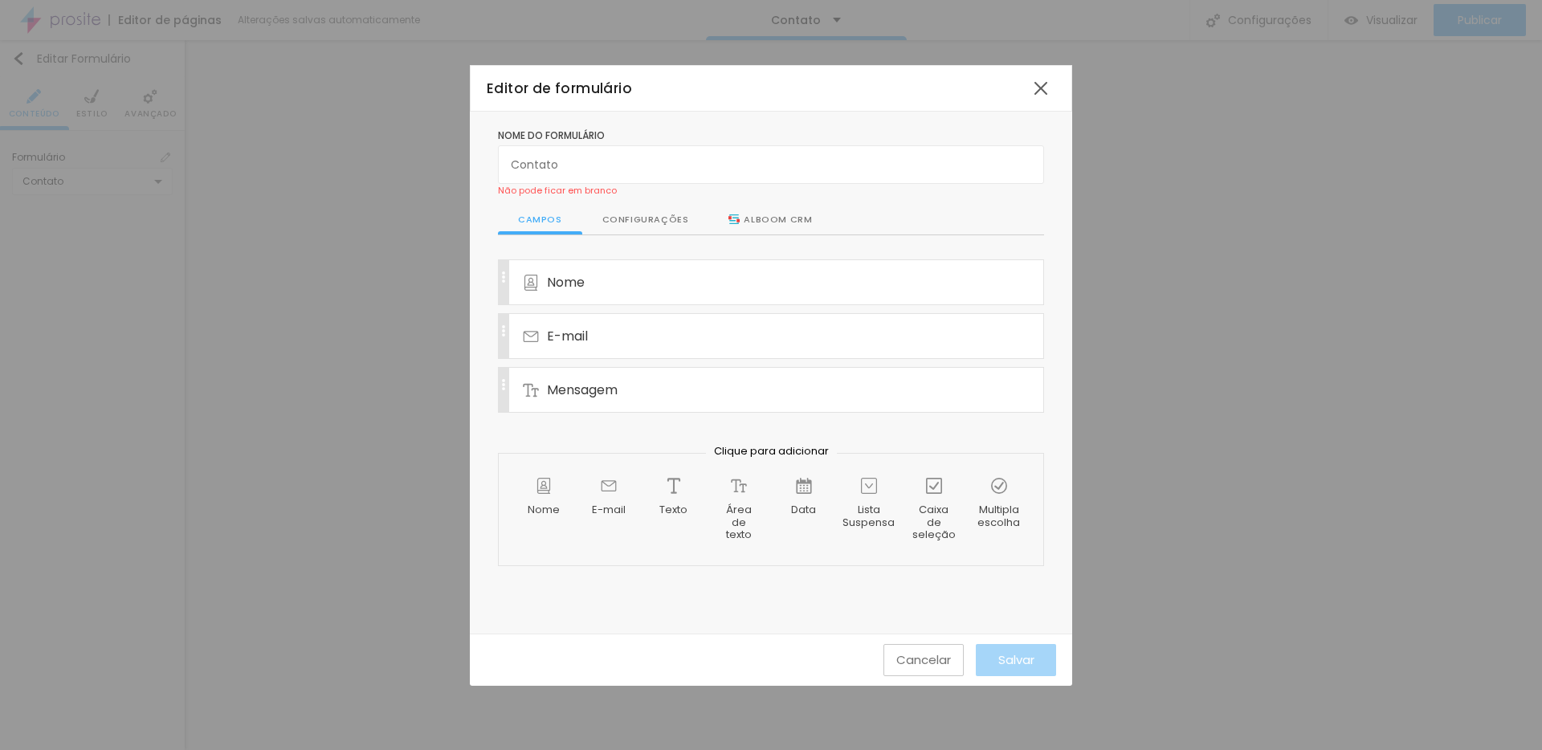
click at [908, 657] on div "Cancelar" at bounding box center [923, 660] width 55 height 14
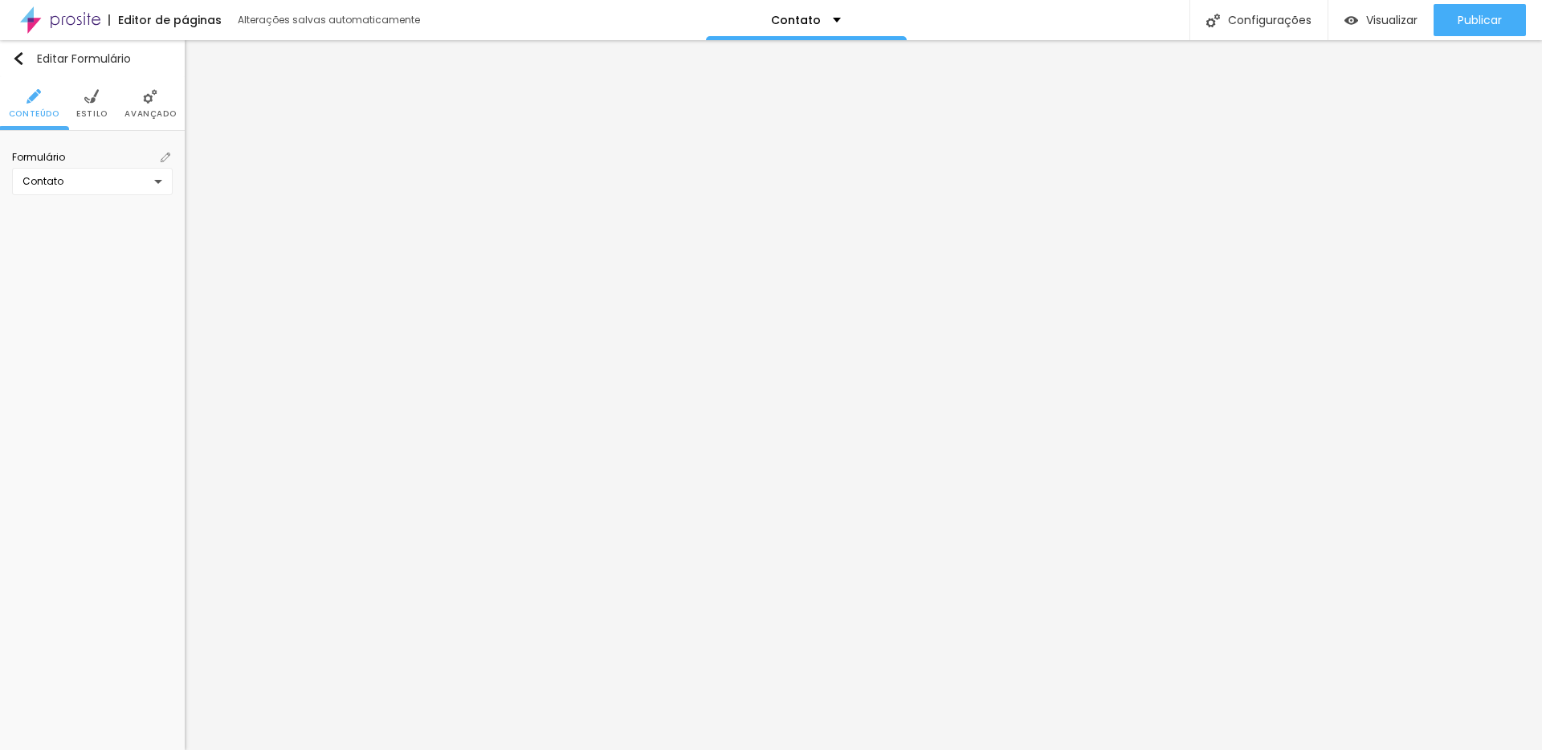
click at [145, 92] on img at bounding box center [150, 96] width 14 height 14
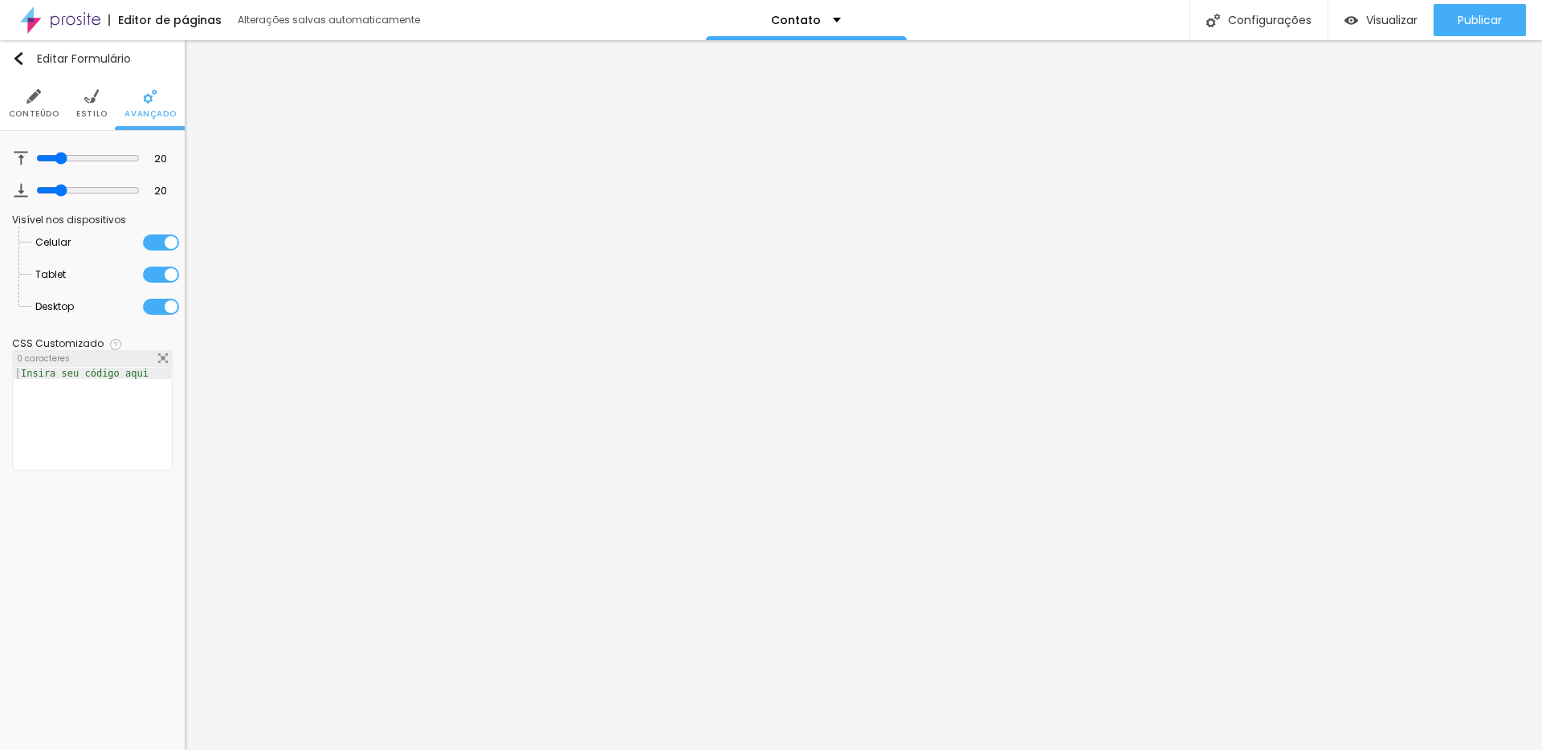
click at [84, 97] on li "Estilo" at bounding box center [91, 103] width 31 height 53
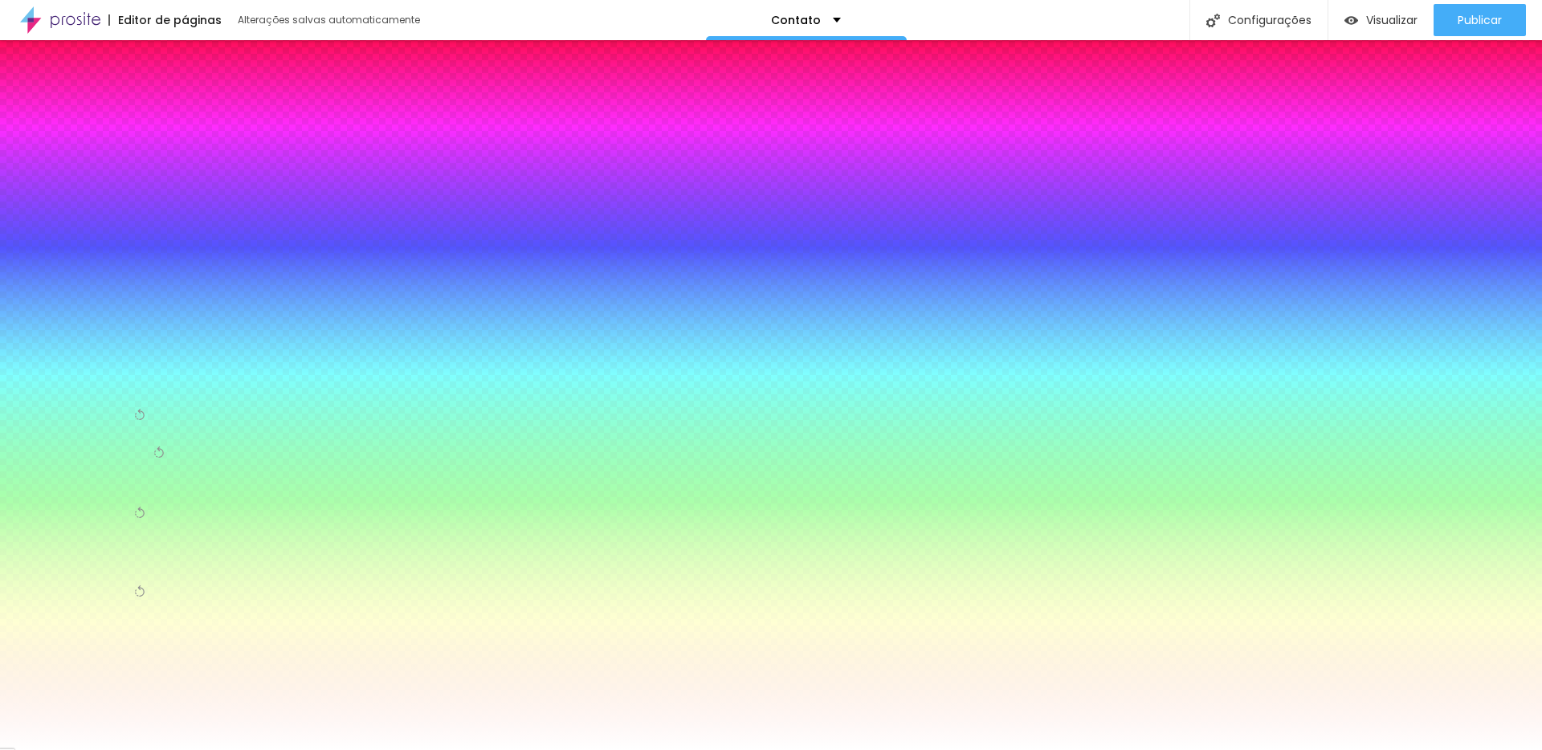
click at [31, 104] on img at bounding box center [34, 96] width 14 height 14
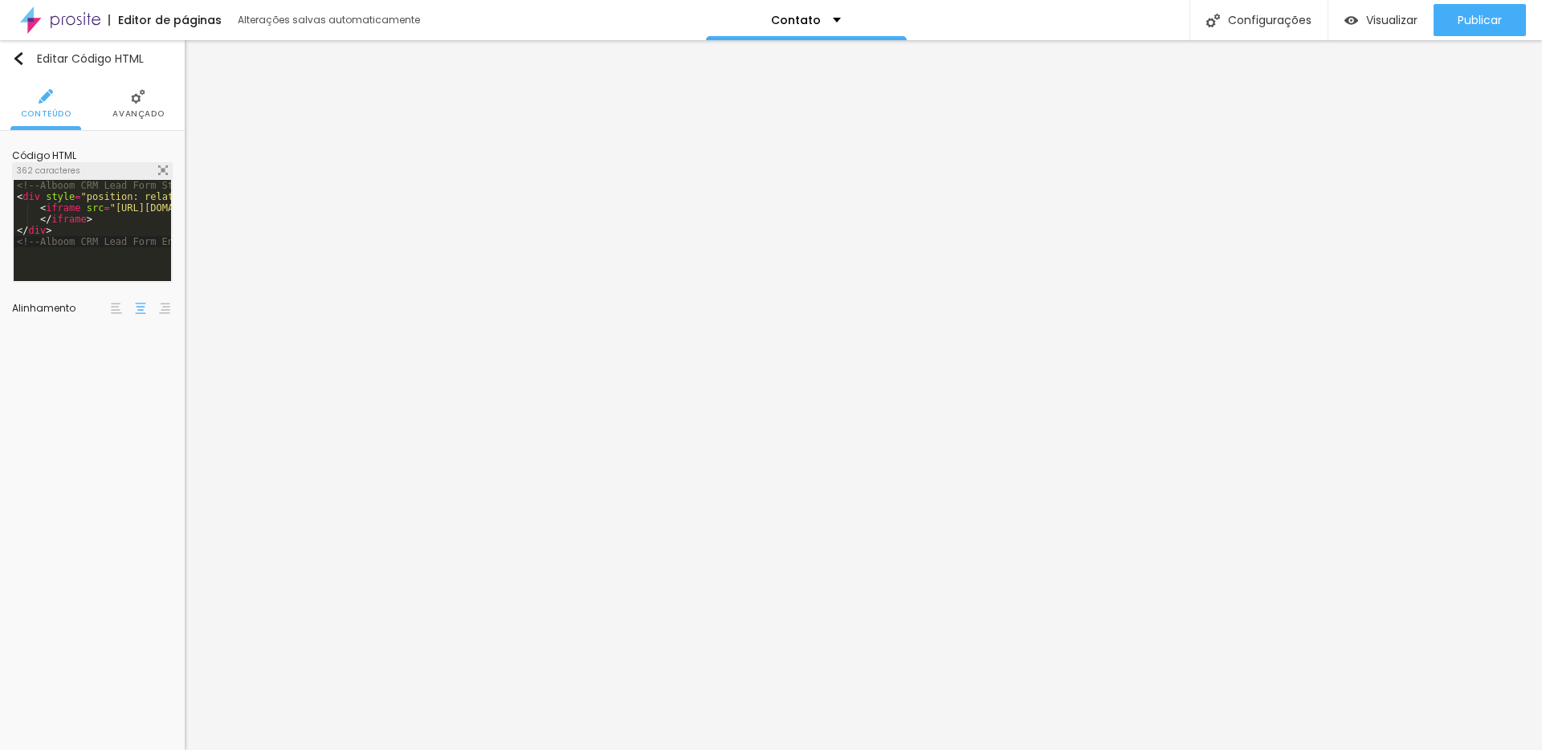
click at [161, 165] on img at bounding box center [163, 170] width 10 height 10
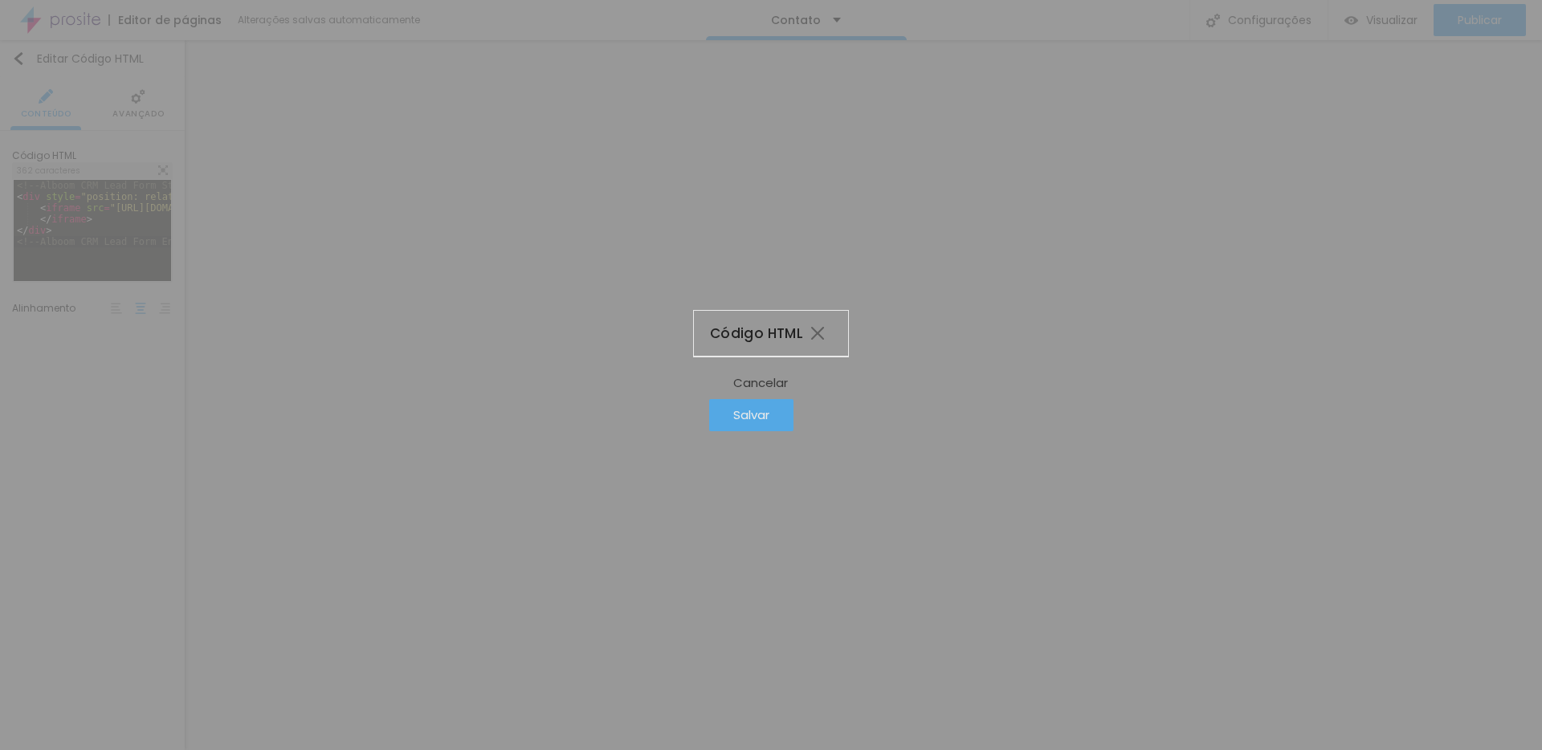
click at [770, 422] on div "Salvar" at bounding box center [751, 415] width 36 height 14
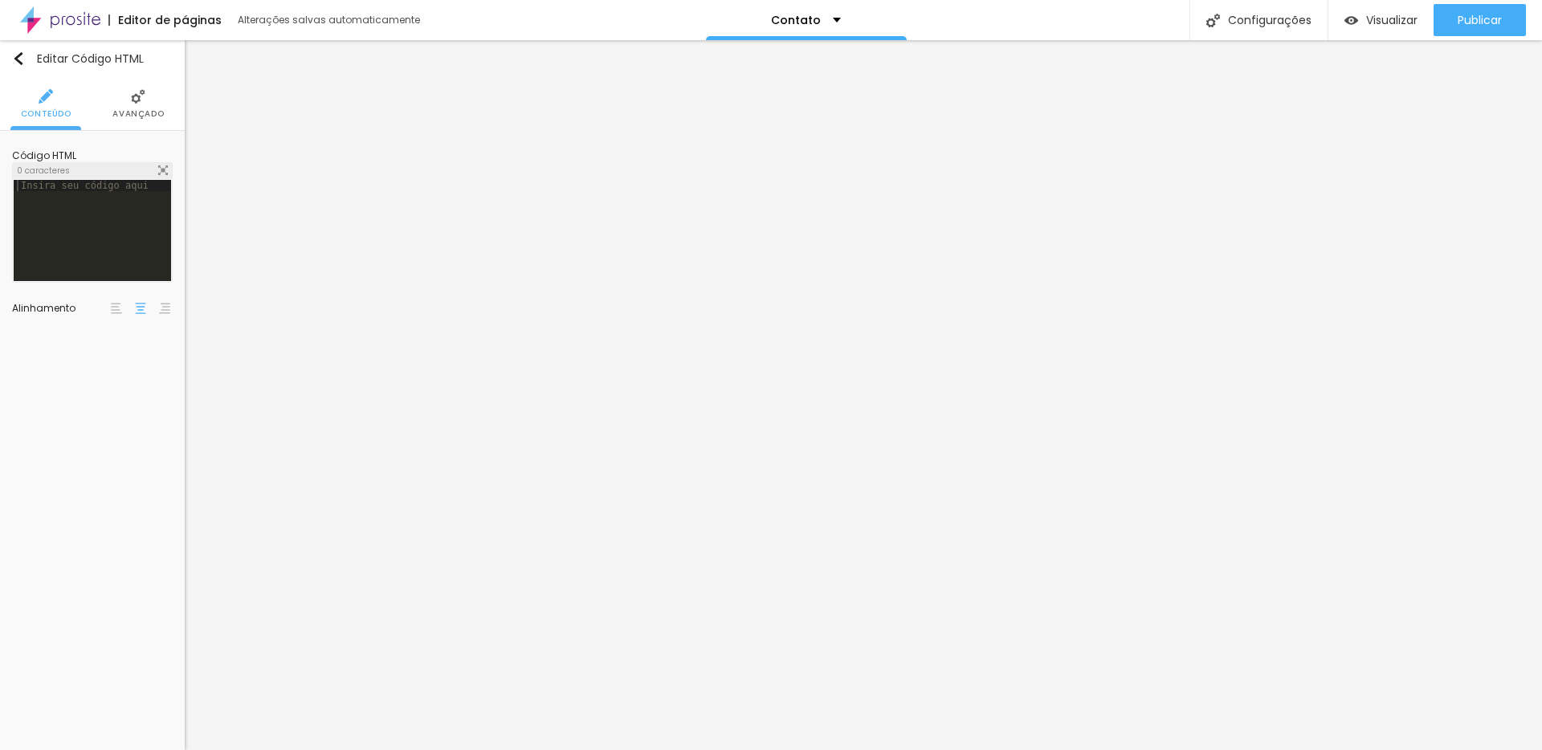
click at [70, 204] on div at bounding box center [92, 242] width 157 height 125
click at [65, 255] on div at bounding box center [92, 242] width 157 height 125
click at [69, 231] on div at bounding box center [92, 242] width 157 height 125
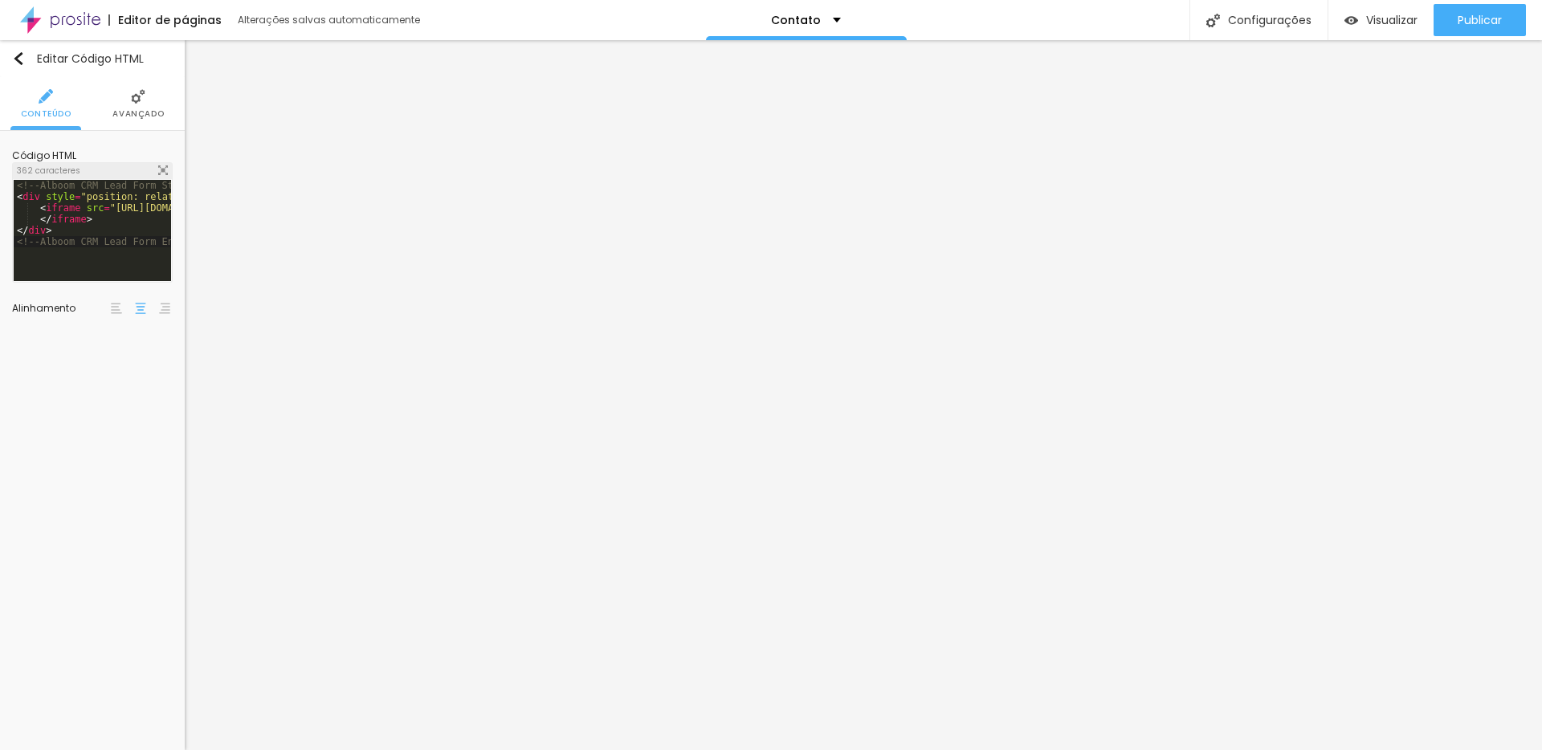
click at [96, 214] on div "<!-- Alboom CRM Lead Form Starts HERE --> < div style = "position: relative; pa…" at bounding box center [461, 242] width 894 height 125
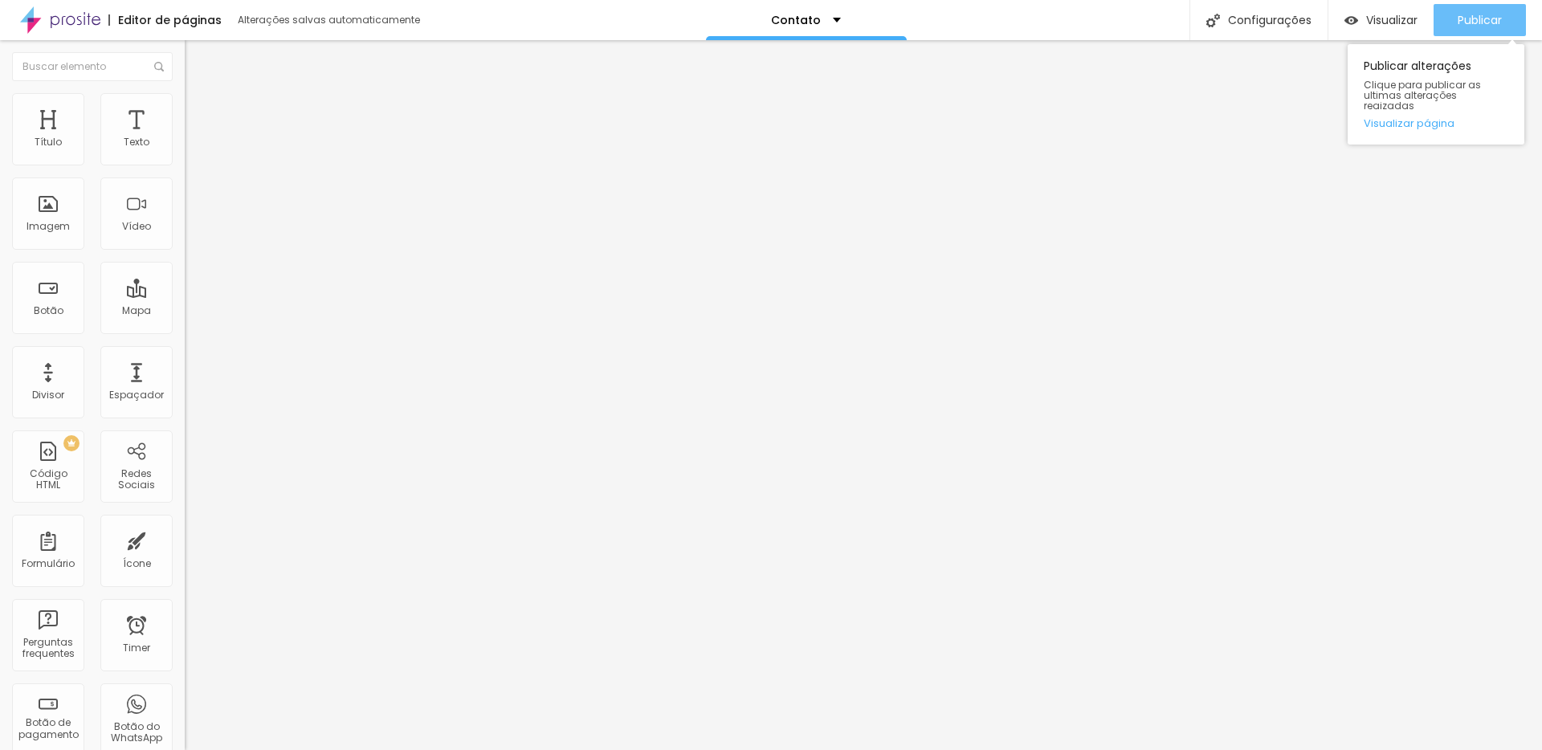
click at [1469, 8] on div "Publicar" at bounding box center [1480, 20] width 44 height 32
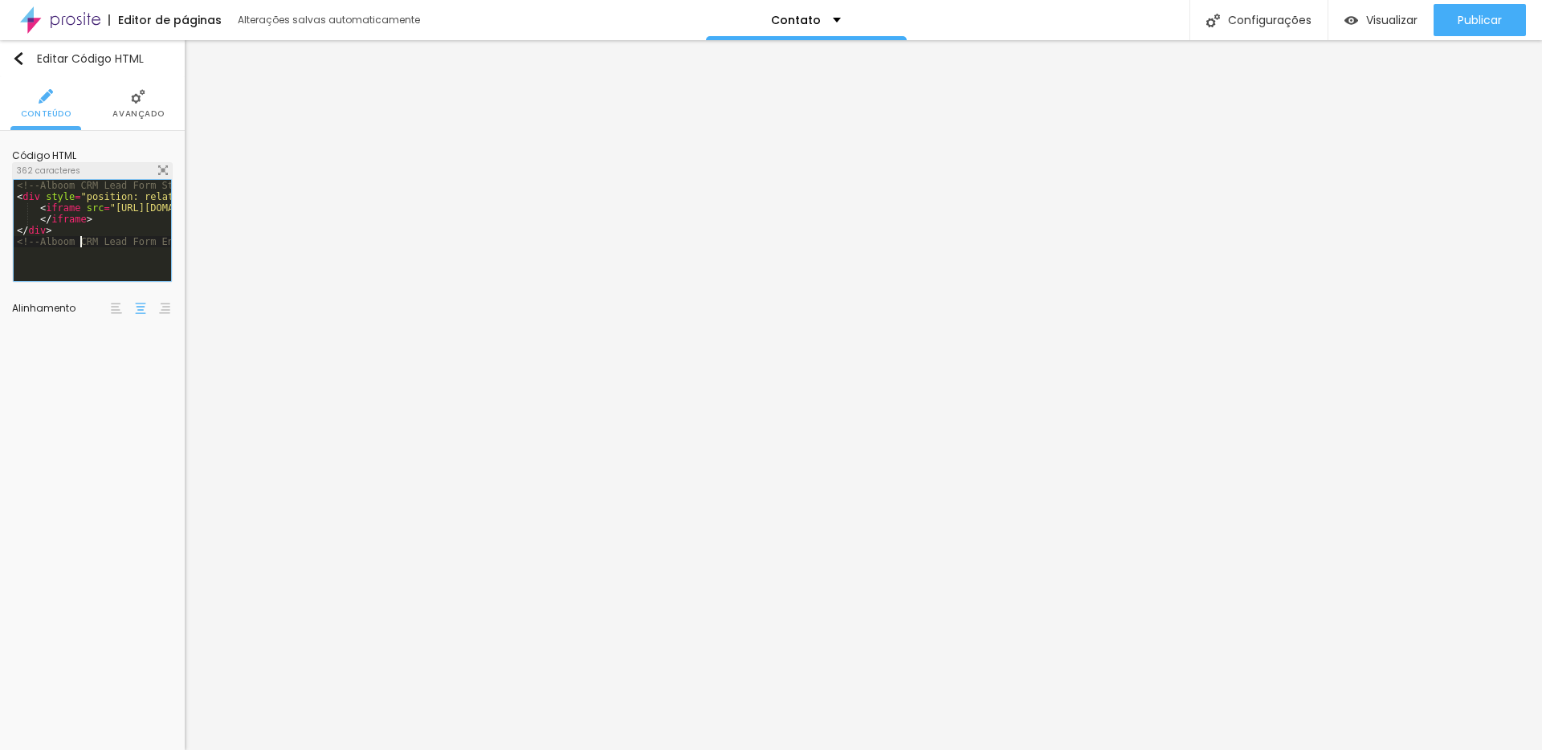
click at [79, 245] on div "<!-- Alboom CRM Lead Form Starts HERE --> < div style = "position: relative; pa…" at bounding box center [461, 242] width 894 height 125
click at [123, 233] on div "<!-- Alboom CRM Lead Form Starts HERE --> < div style = "position: relative; pa…" at bounding box center [461, 242] width 894 height 125
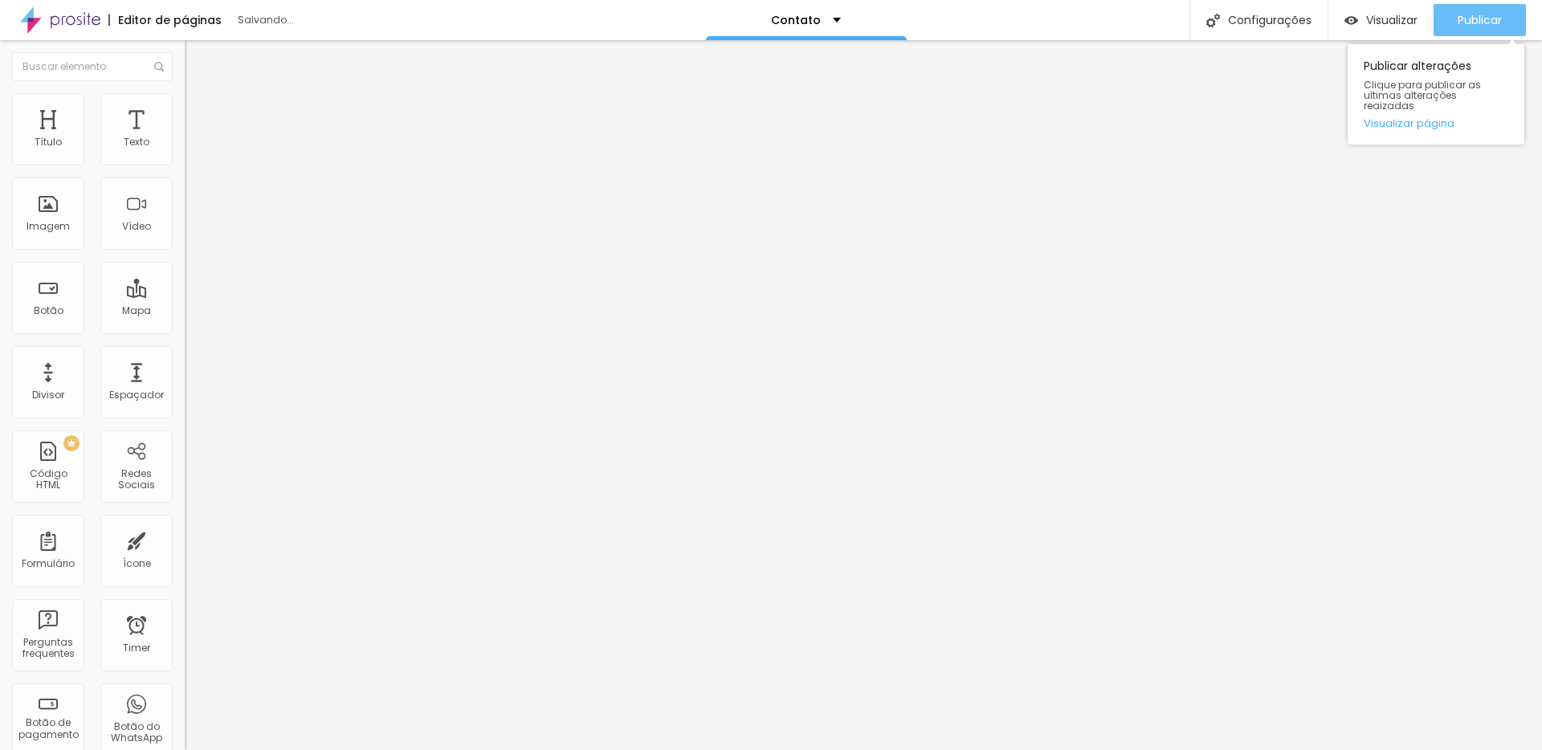
click at [1464, 23] on span "Publicar" at bounding box center [1480, 20] width 44 height 13
